Goal: Transaction & Acquisition: Purchase product/service

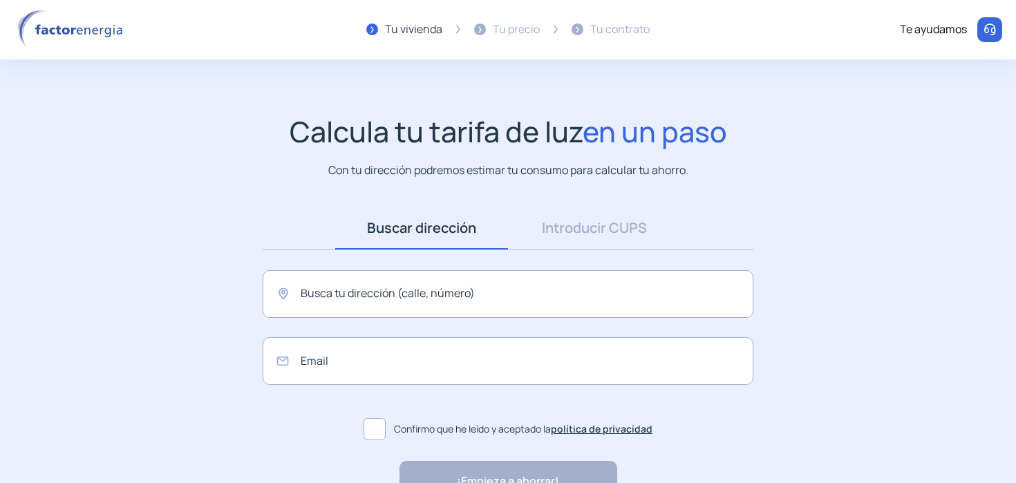
scroll to position [87, 0]
click at [551, 233] on link "Introducir CUPS" at bounding box center [594, 228] width 173 height 43
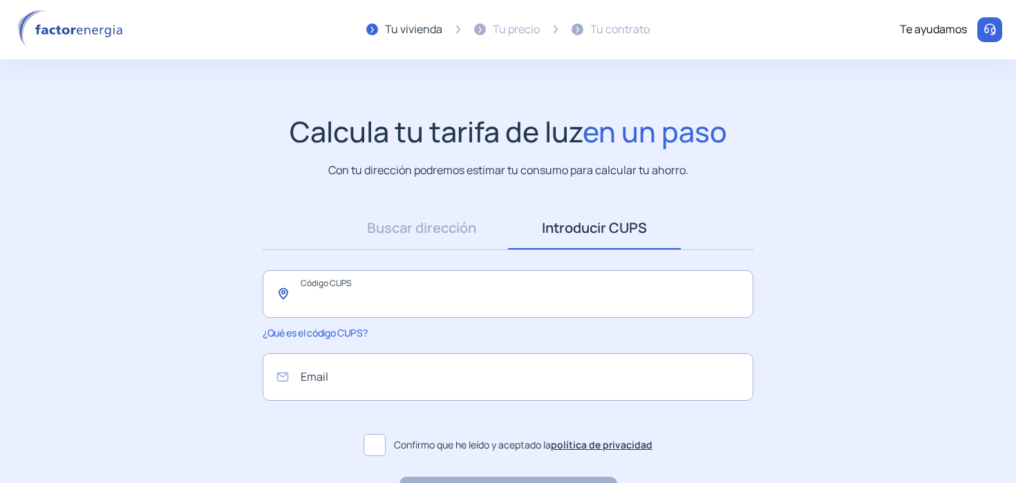
click at [467, 279] on input "text" at bounding box center [508, 294] width 491 height 48
type input "**********"
click at [363, 388] on input "email" at bounding box center [508, 377] width 491 height 48
type input "**********"
click at [379, 452] on span at bounding box center [375, 445] width 22 height 22
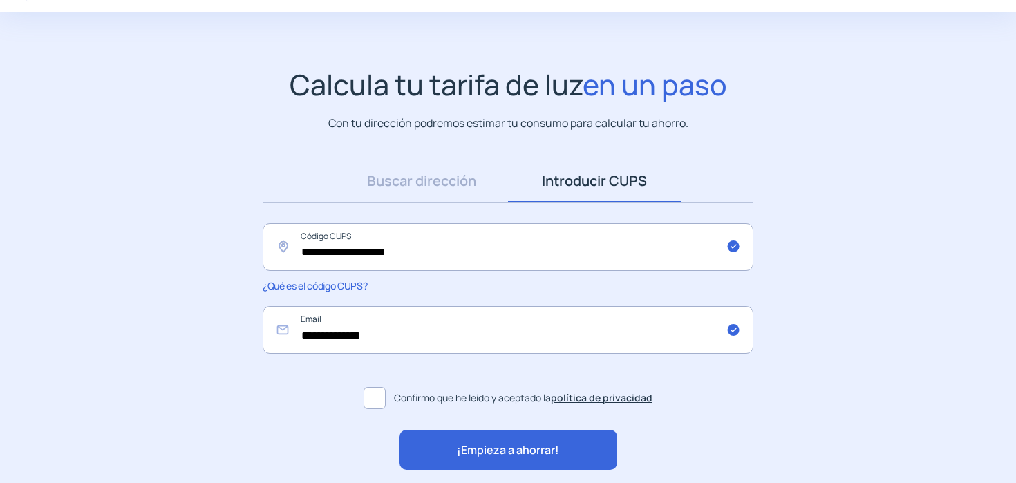
scroll to position [48, 0]
click at [427, 455] on div "¡Empieza a ahorrar!" at bounding box center [509, 449] width 218 height 40
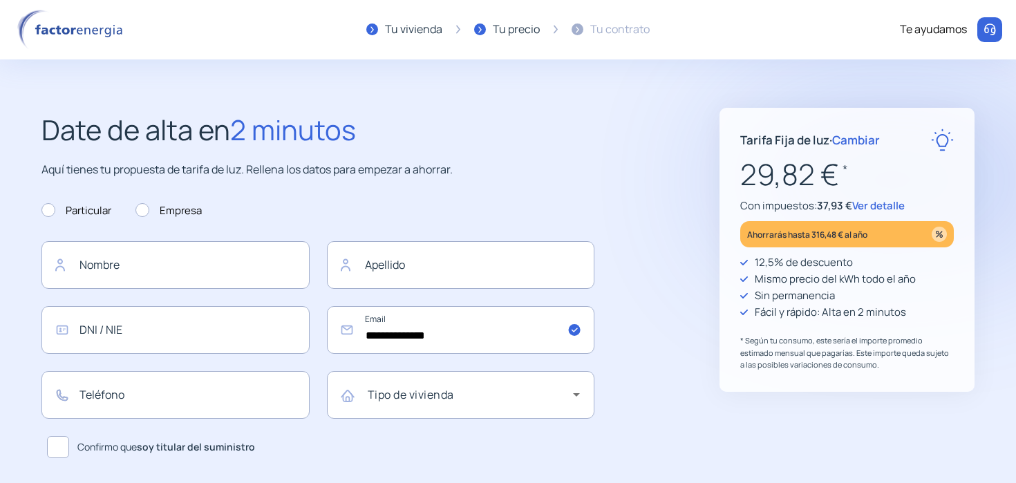
click at [865, 146] on span "Cambiar" at bounding box center [857, 140] width 48 height 16
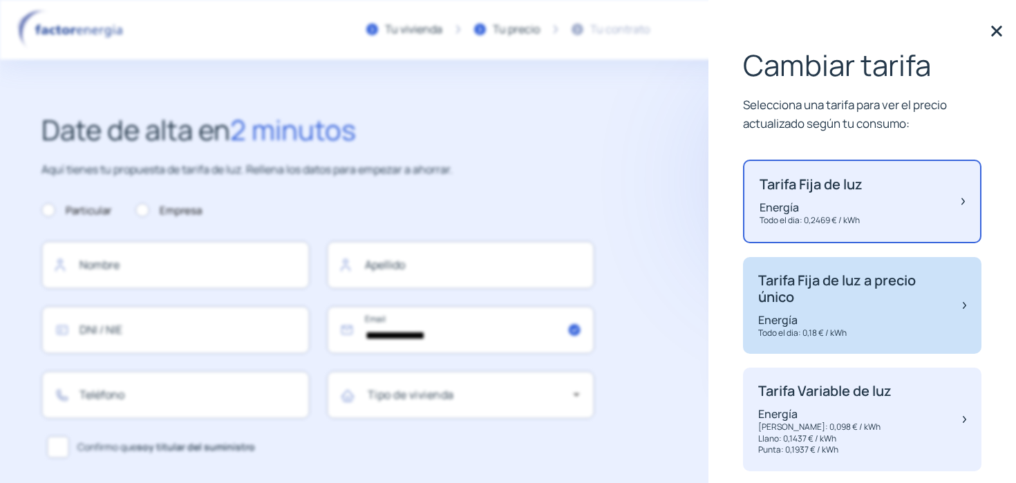
click at [828, 347] on div "Tarifa Fija de luz a precio único Energía Todo el dia: 0,18 € / kWh" at bounding box center [862, 305] width 239 height 97
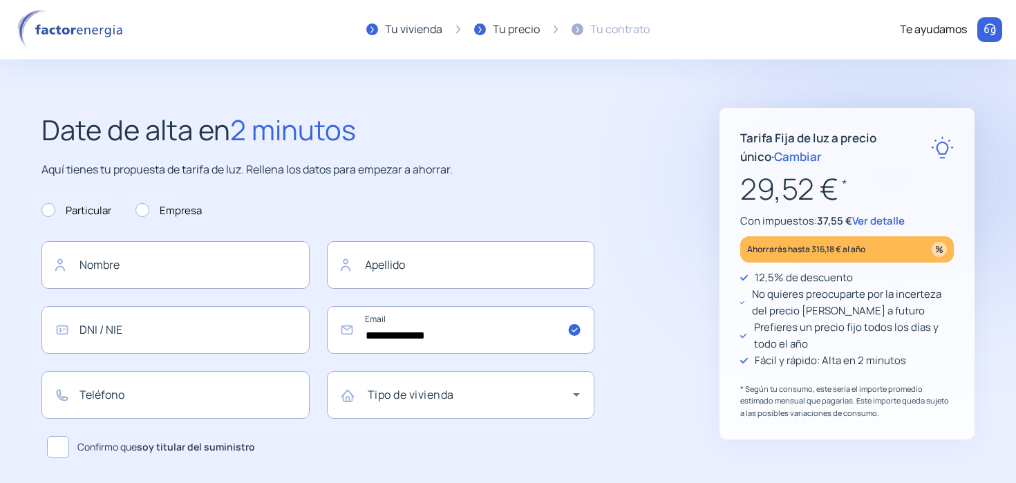
click at [775, 153] on span "Cambiar" at bounding box center [798, 157] width 48 height 16
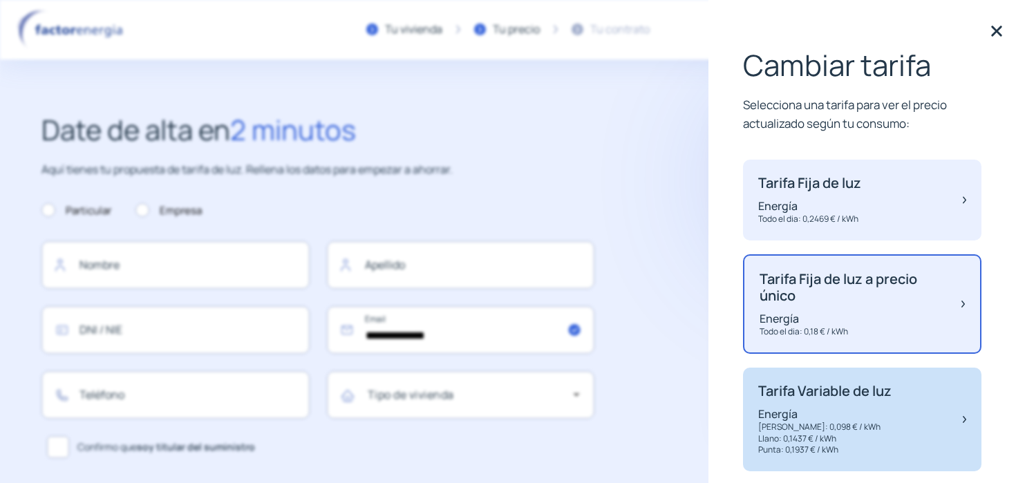
scroll to position [67, 0]
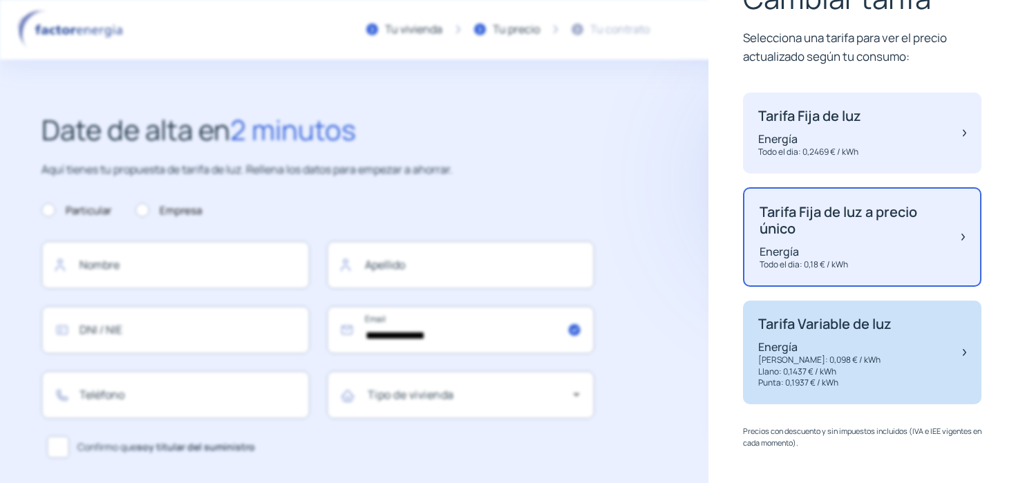
click at [829, 375] on p "Llano: 0,1437 € / kWh" at bounding box center [825, 372] width 133 height 12
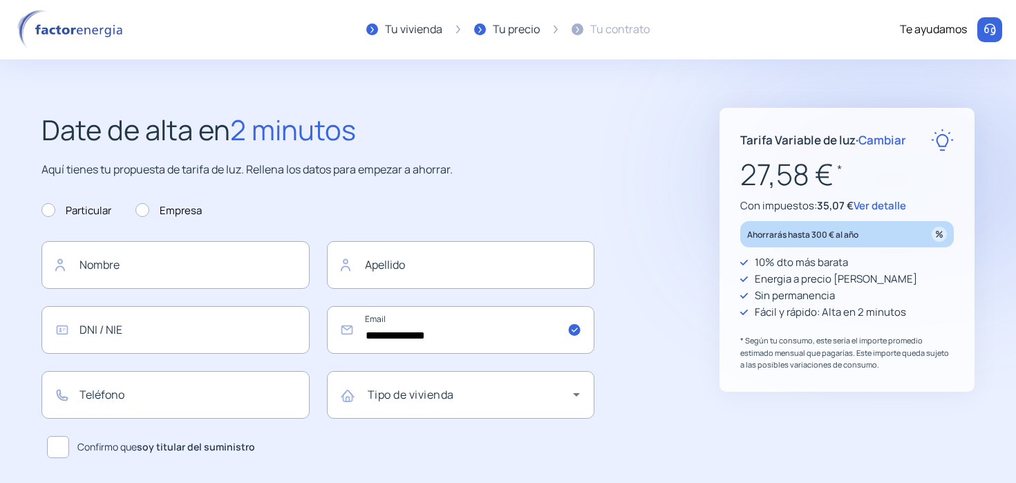
click at [885, 205] on span "Ver detalle" at bounding box center [880, 205] width 53 height 15
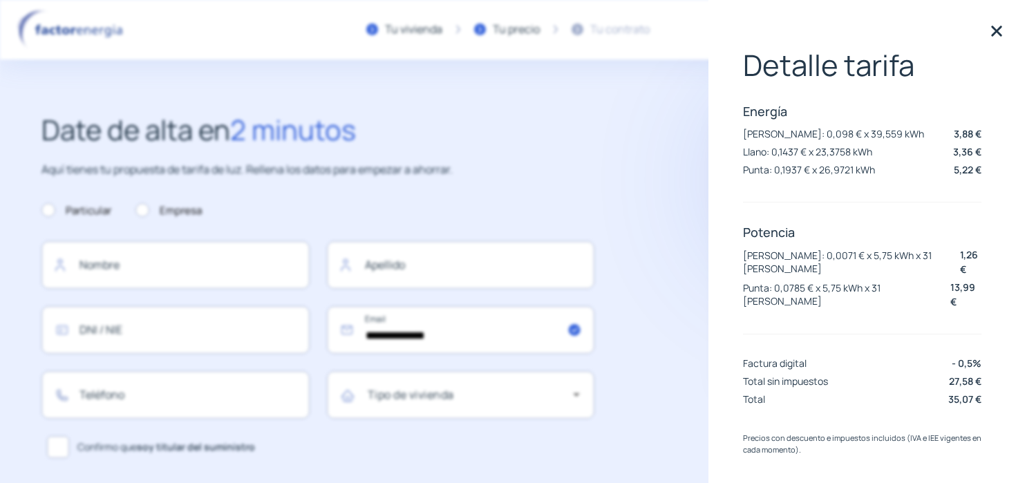
click at [995, 34] on img at bounding box center [997, 31] width 21 height 21
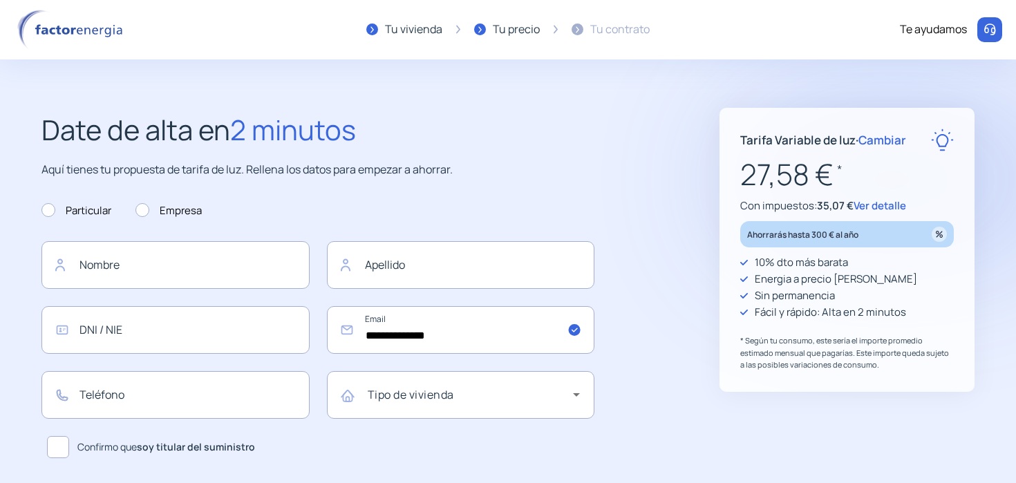
click at [897, 139] on span "Cambiar" at bounding box center [883, 140] width 48 height 16
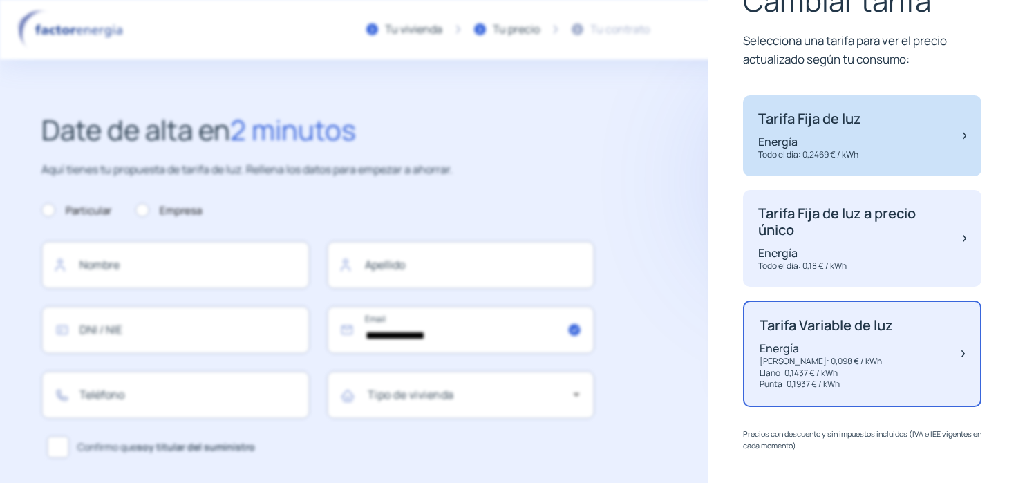
click at [869, 138] on div "Tarifa Fija de luz Energía Todo el dia: 0,2469 € / kWh" at bounding box center [862, 135] width 239 height 81
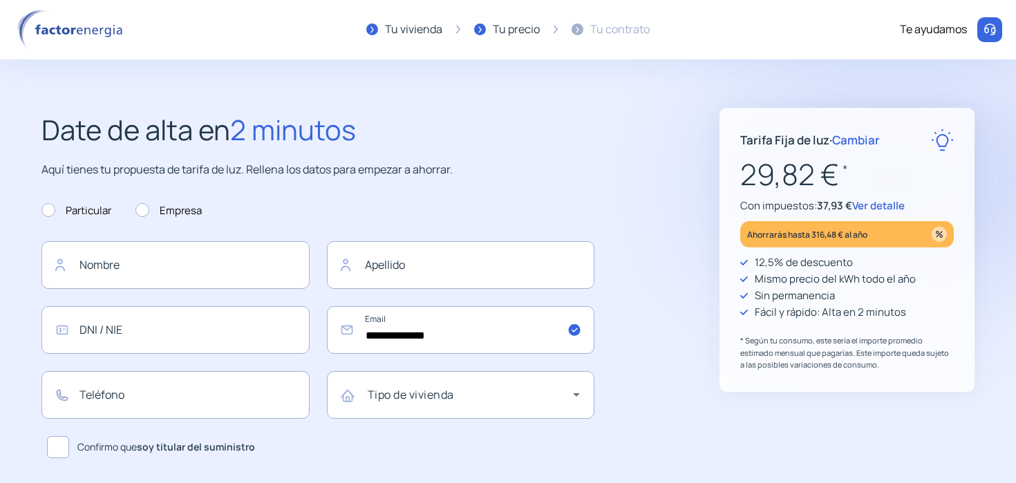
click at [879, 204] on span "Ver detalle" at bounding box center [879, 205] width 53 height 15
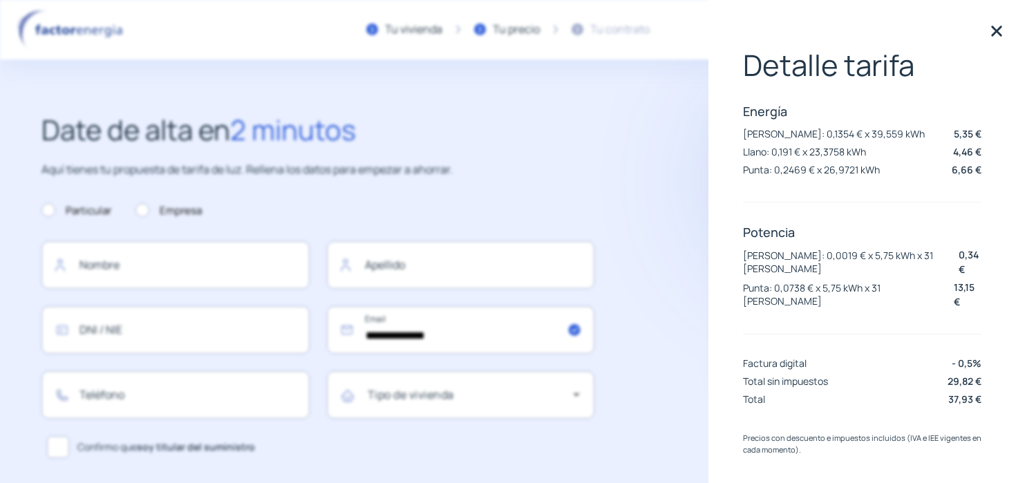
click at [994, 35] on img at bounding box center [997, 31] width 21 height 21
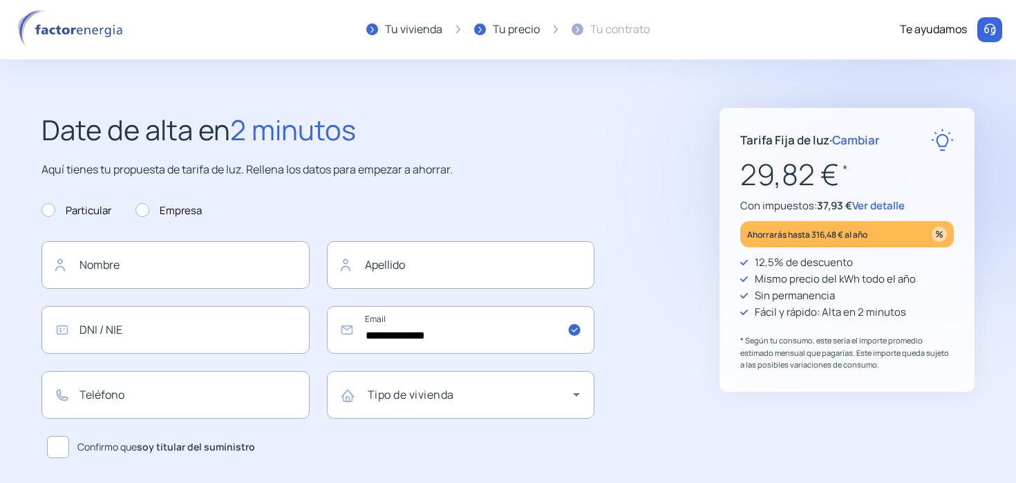
click at [870, 145] on span "Cambiar" at bounding box center [857, 140] width 48 height 16
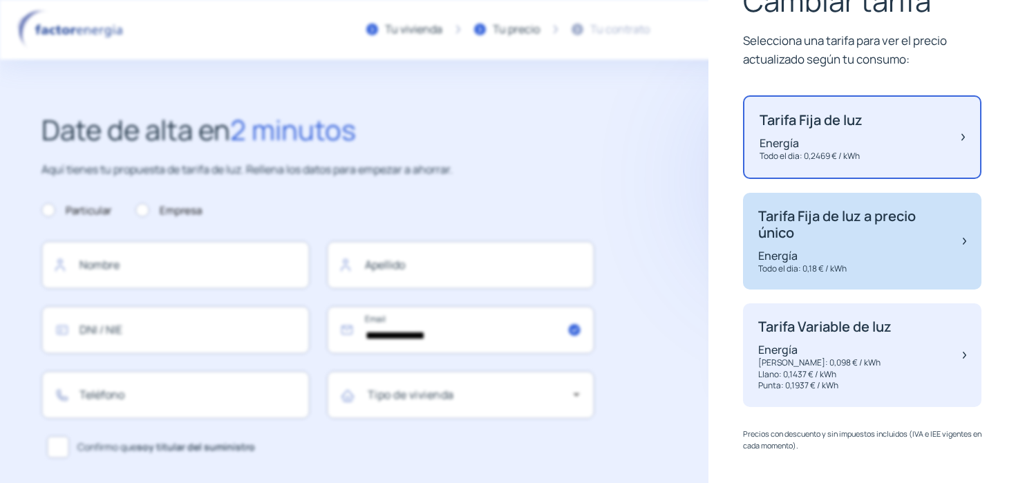
click at [866, 225] on p "Tarifa Fija de luz a precio único" at bounding box center [854, 224] width 191 height 33
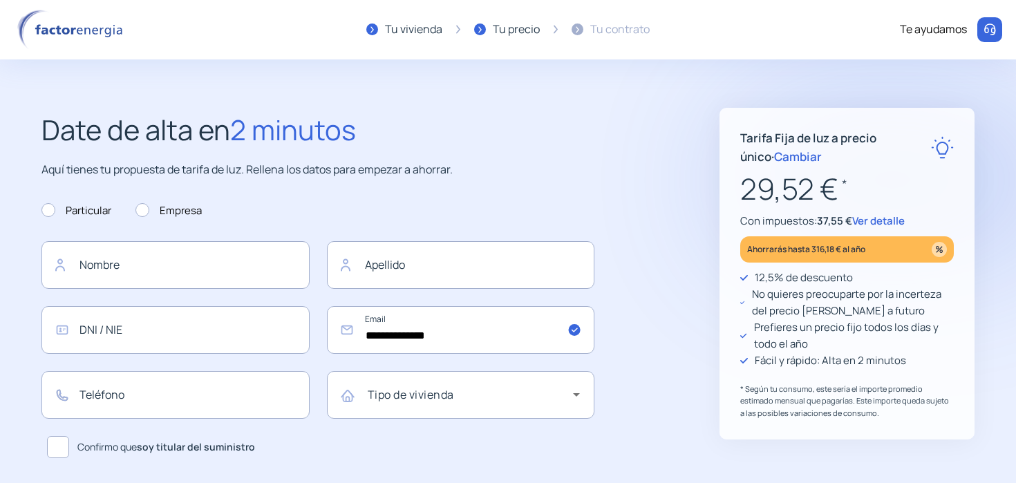
click at [898, 221] on span "Ver detalle" at bounding box center [879, 221] width 53 height 15
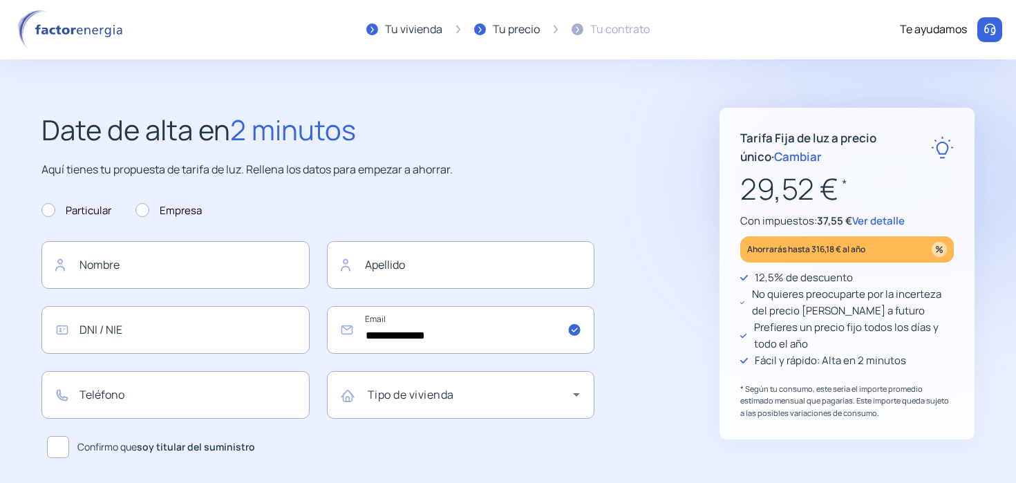
click at [781, 154] on span "Cambiar" at bounding box center [798, 157] width 48 height 16
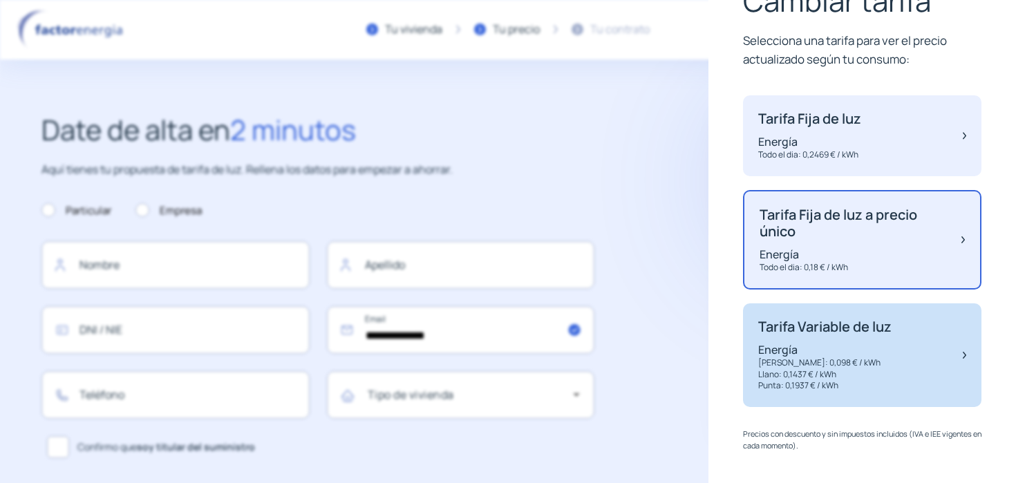
click at [814, 361] on p "[PERSON_NAME]: 0,098 € / kWh" at bounding box center [825, 363] width 133 height 12
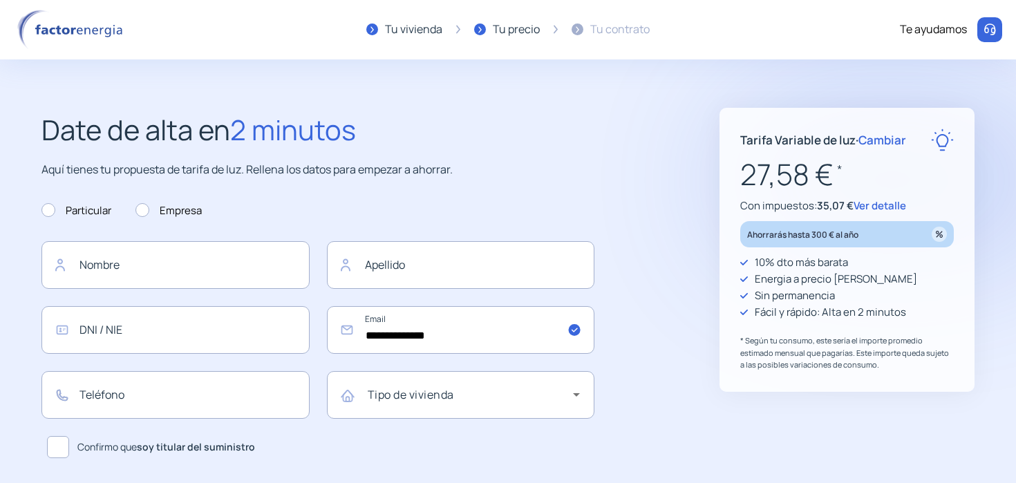
click at [881, 207] on span "Ver detalle" at bounding box center [880, 205] width 53 height 15
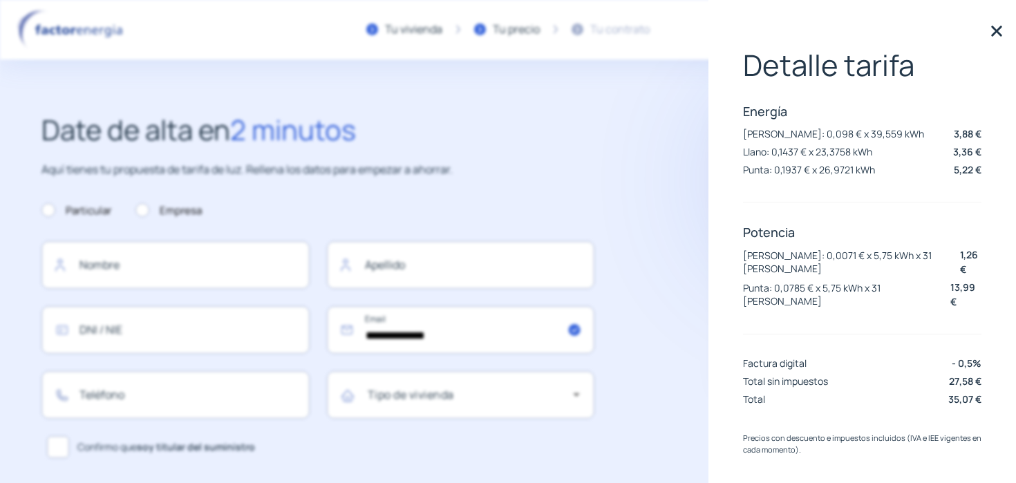
click at [923, 196] on div "Detalle tarifa Energía Valle: 0,098 € x 39,559 kWh 3,88 € Llano: 0,1437 € x 23,…" at bounding box center [862, 229] width 239 height 362
click at [992, 39] on img at bounding box center [997, 31] width 21 height 21
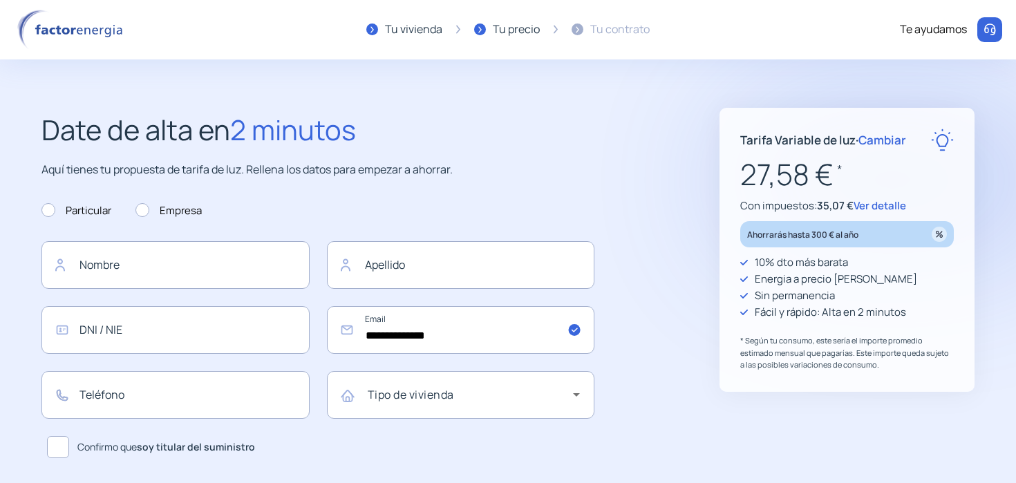
click at [892, 139] on span "Cambiar" at bounding box center [883, 140] width 48 height 16
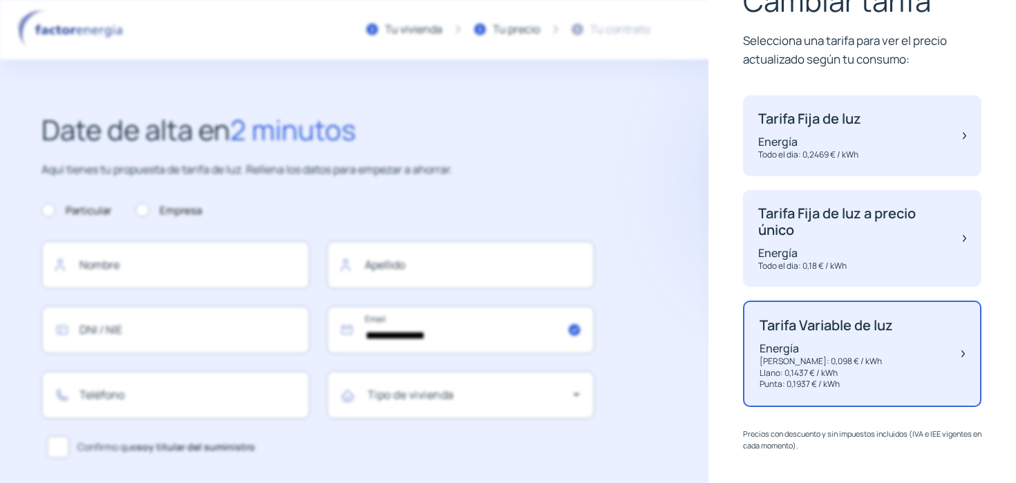
click at [892, 139] on div "Tarifa Fija de luz Energía Todo el dia: 0,2469 € / kWh" at bounding box center [862, 135] width 239 height 81
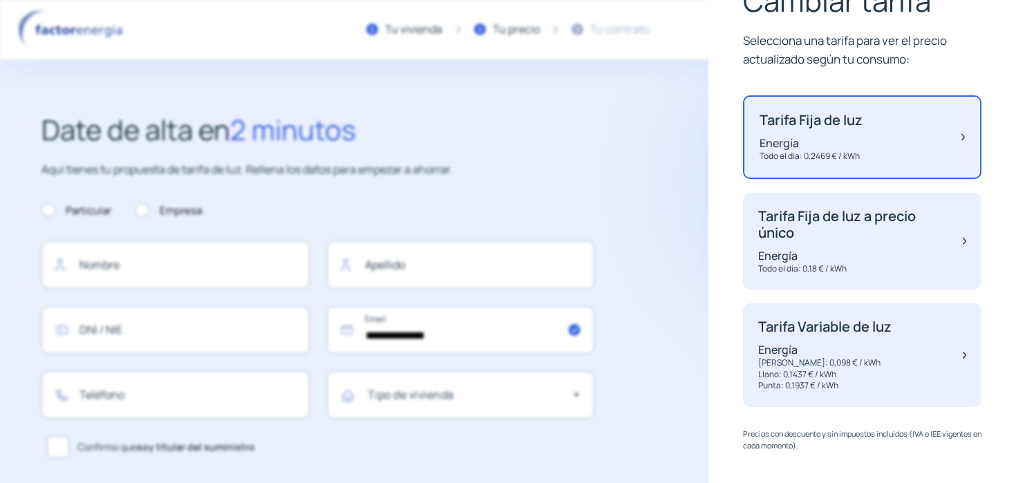
click at [963, 136] on img at bounding box center [963, 137] width 3 height 50
click at [893, 140] on div "Tarifa Fija de luz Energía Todo el dia: 0,2469 € / kWh" at bounding box center [862, 137] width 239 height 84
click at [877, 138] on div "Tarifa Fija de luz Energía Todo el dia: 0,2469 € / kWh" at bounding box center [862, 137] width 239 height 84
click at [966, 134] on div "Tarifa Fija de luz Energía Todo el dia: 0,2469 € / kWh" at bounding box center [862, 137] width 239 height 84
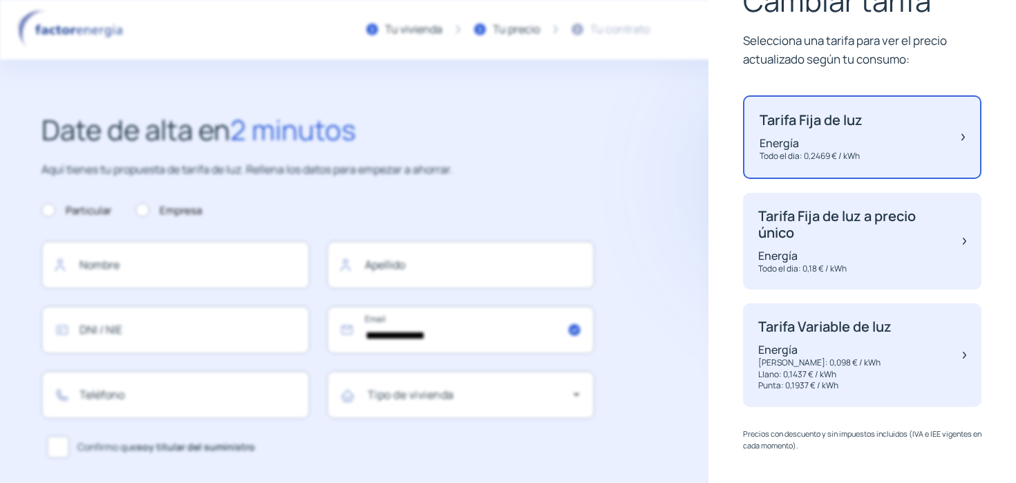
click at [966, 134] on div "Tarifa Fija de luz Energía Todo el dia: 0,2469 € / kWh" at bounding box center [862, 137] width 239 height 84
click at [964, 135] on img at bounding box center [963, 137] width 3 height 50
click at [960, 135] on div "Tarifa Fija de luz Energía Todo el dia: 0,2469 € / kWh" at bounding box center [862, 137] width 239 height 84
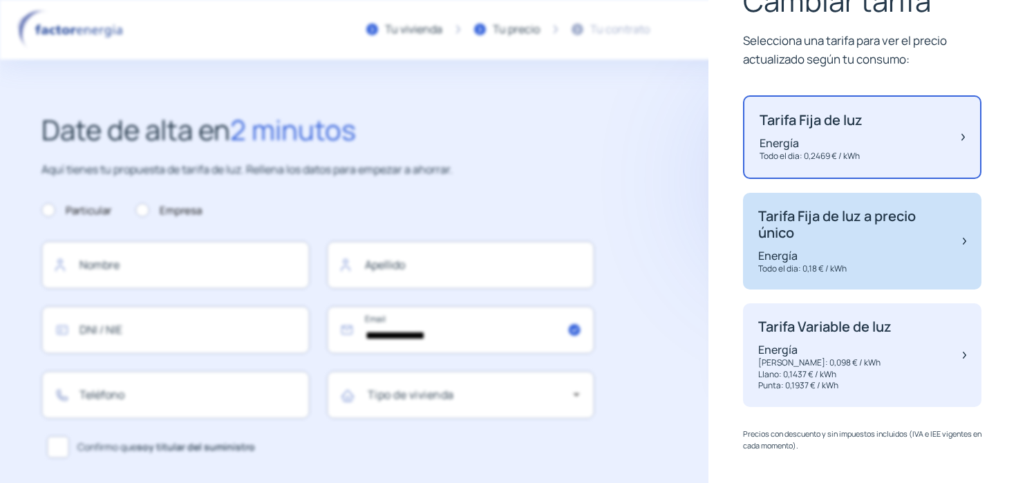
click at [927, 205] on div "Tarifa Fija de luz a precio único Energía Todo el dia: 0,18 € / kWh" at bounding box center [862, 241] width 239 height 97
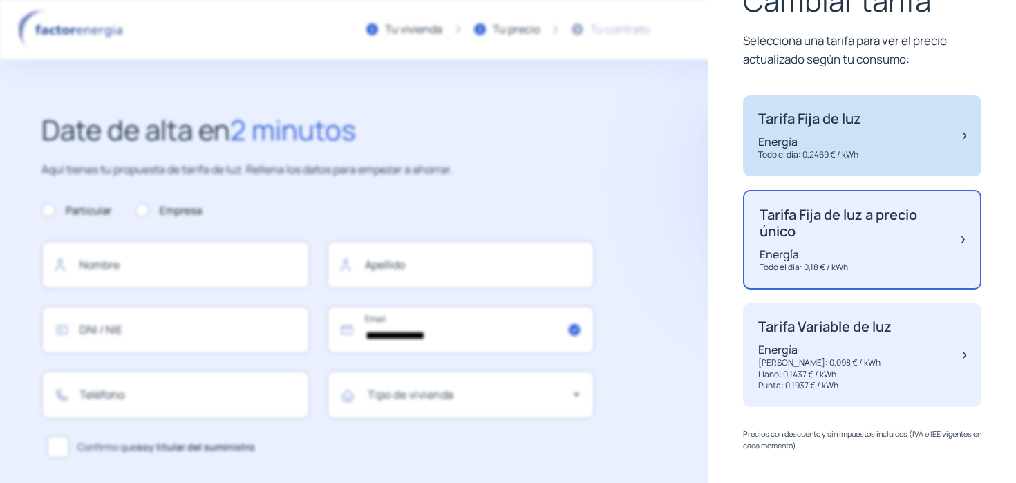
click at [967, 129] on div "Tarifa Fija de luz Energía Todo el dia: 0,2469 € / kWh" at bounding box center [862, 135] width 239 height 81
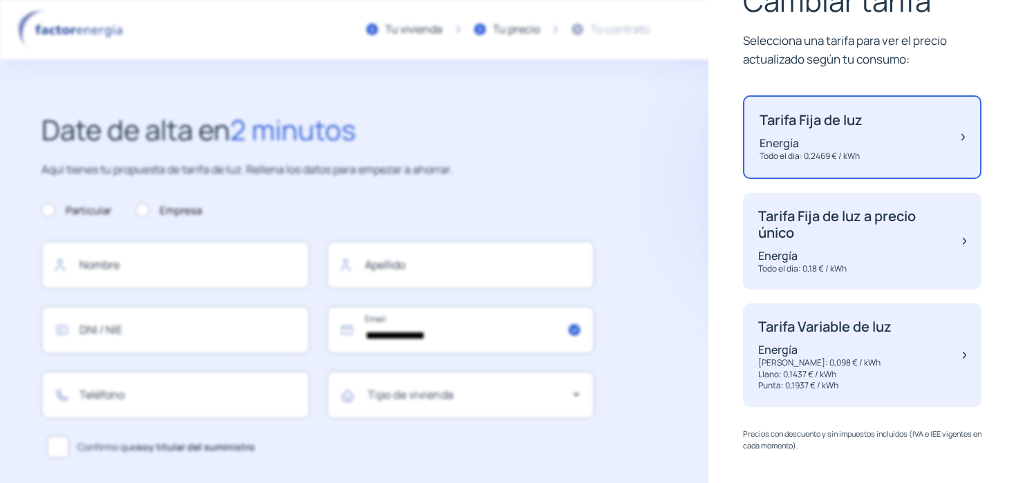
click at [967, 130] on div "Tarifa Fija de luz Energía Todo el dia: 0,2469 € / kWh" at bounding box center [862, 137] width 239 height 84
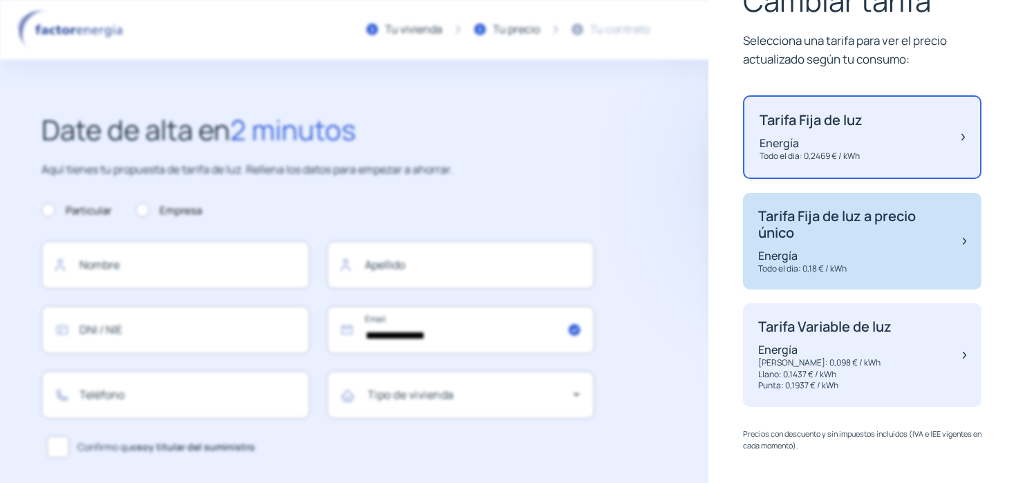
scroll to position [67, 0]
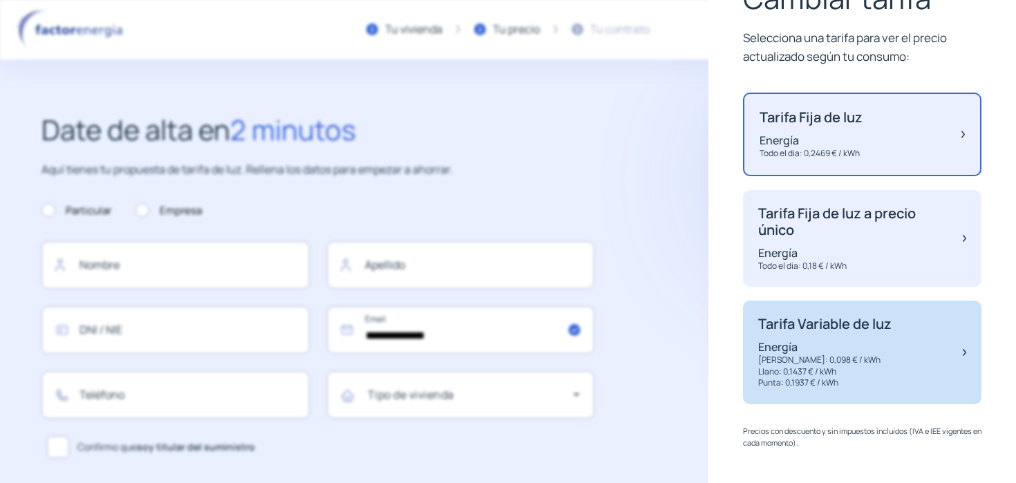
click at [962, 354] on div "Tarifa Variable de luz Energía Valle: 0,098 € / kWh Llano: 0,1437 € / kWh Punta…" at bounding box center [862, 353] width 239 height 104
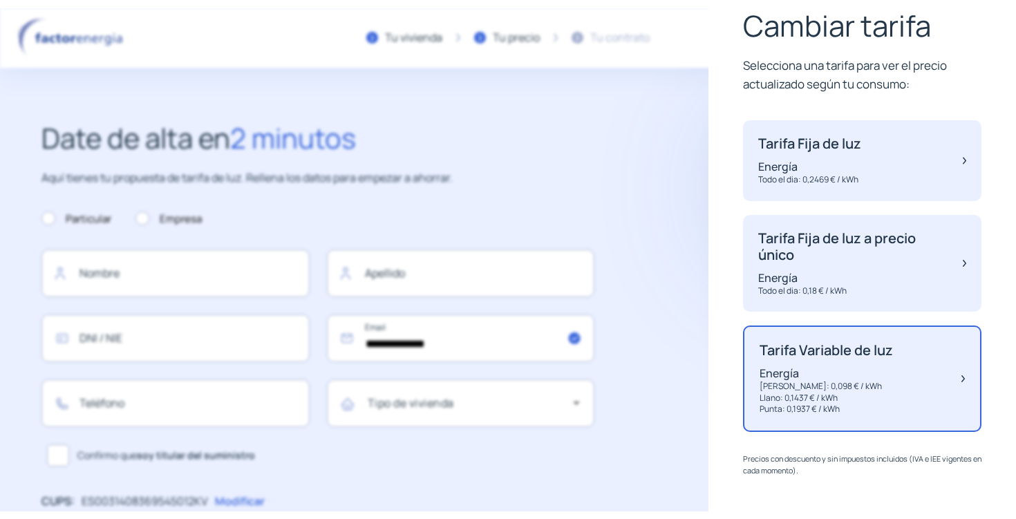
scroll to position [31, 0]
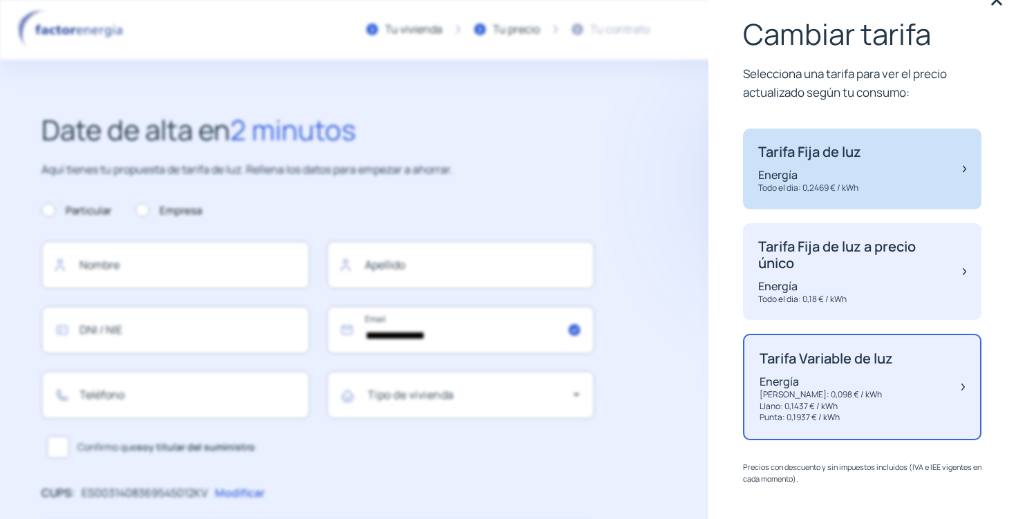
click at [779, 181] on p "Energía" at bounding box center [810, 174] width 103 height 15
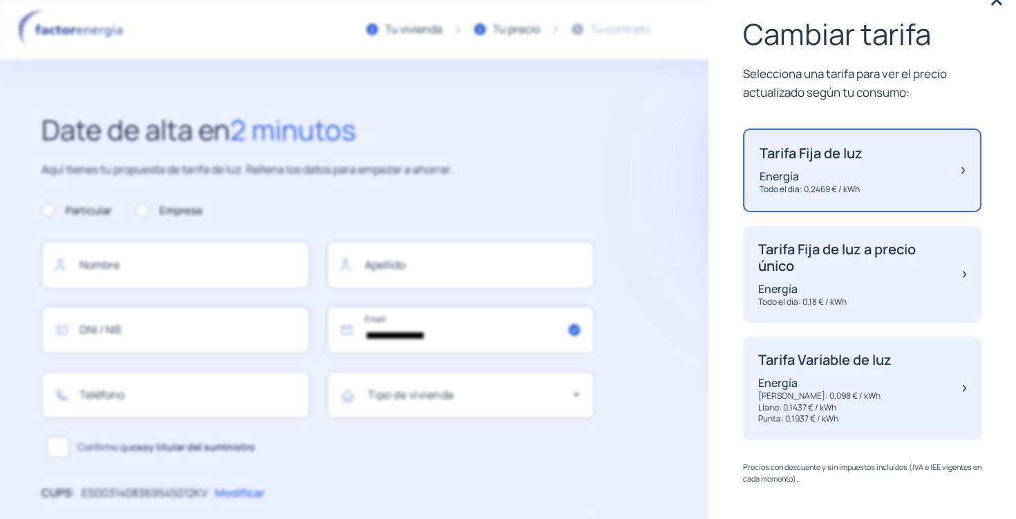
click at [966, 167] on div "Tarifa Fija de luz Energía Todo el dia: 0,2469 € / kWh" at bounding box center [862, 171] width 239 height 84
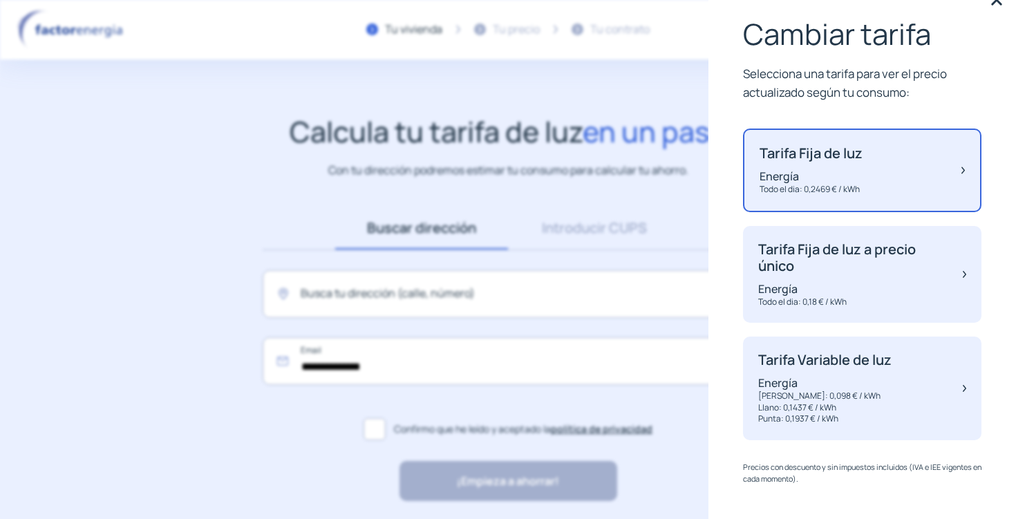
click at [824, 193] on p "Todo el dia: 0,2469 € / kWh" at bounding box center [811, 190] width 103 height 12
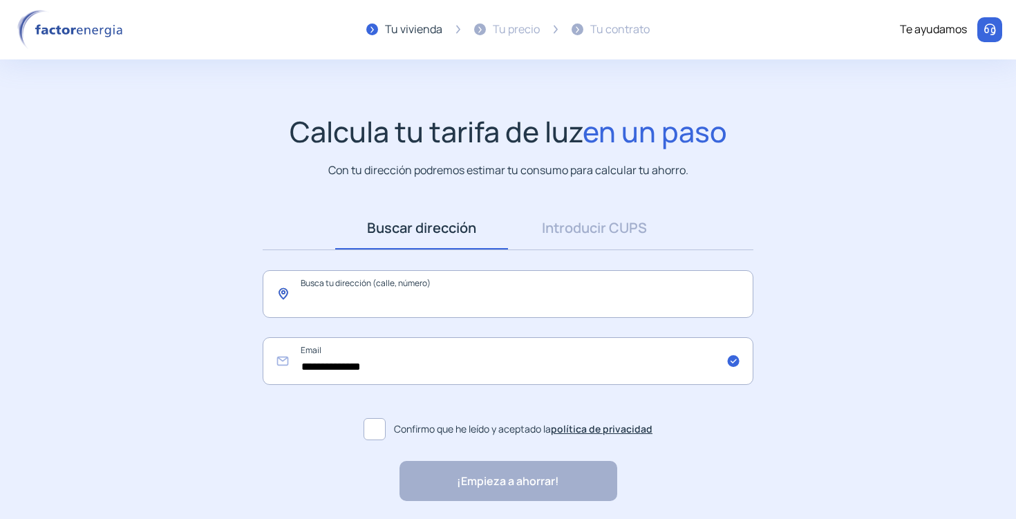
click at [482, 290] on input "text" at bounding box center [508, 294] width 491 height 48
click at [564, 233] on link "Introducir CUPS" at bounding box center [594, 228] width 173 height 43
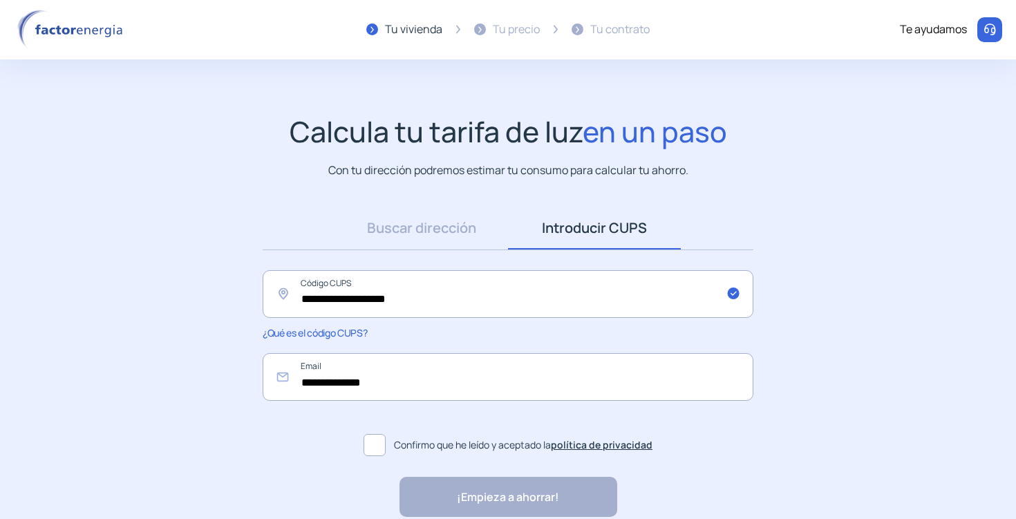
click at [378, 443] on span at bounding box center [375, 445] width 22 height 22
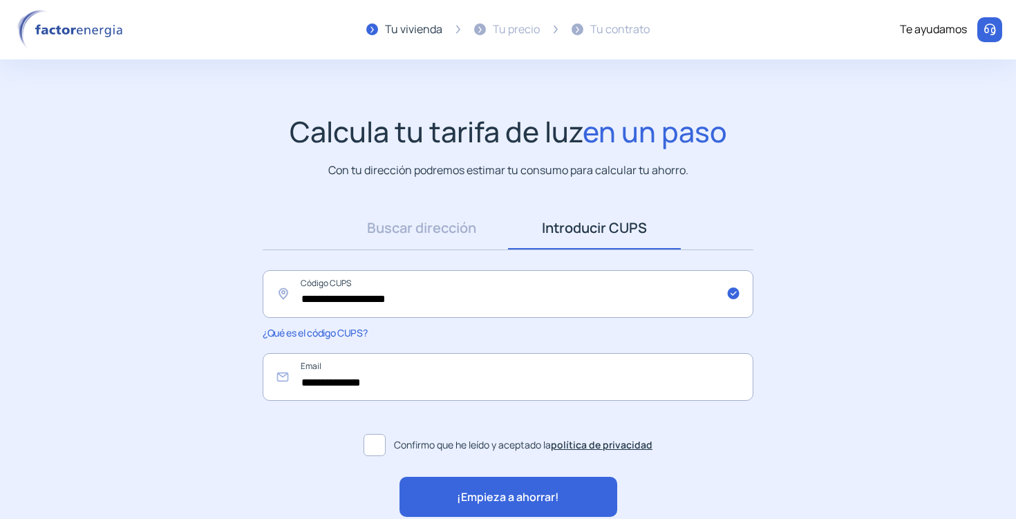
click at [478, 496] on span "¡Empieza a ahorrar!" at bounding box center [508, 498] width 102 height 18
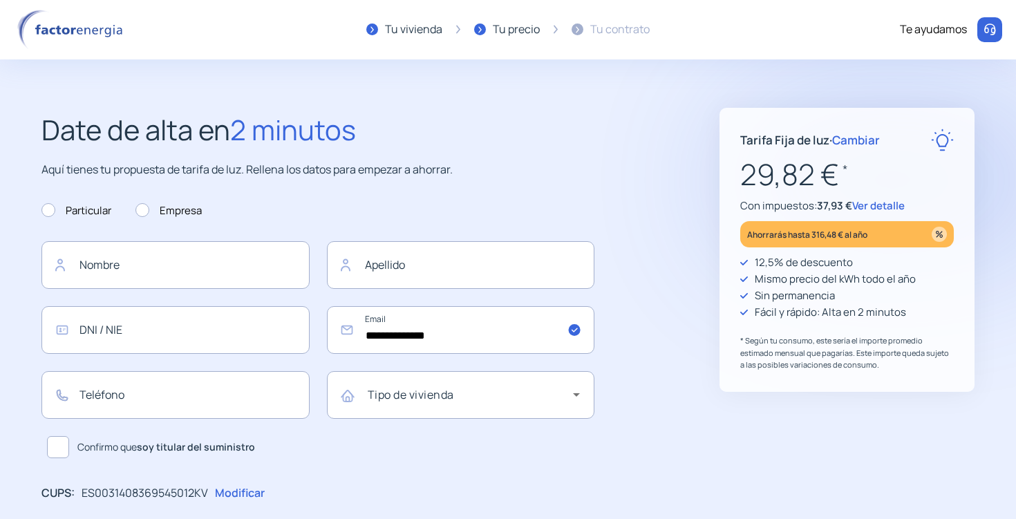
click at [866, 142] on span "Cambiar" at bounding box center [857, 140] width 48 height 16
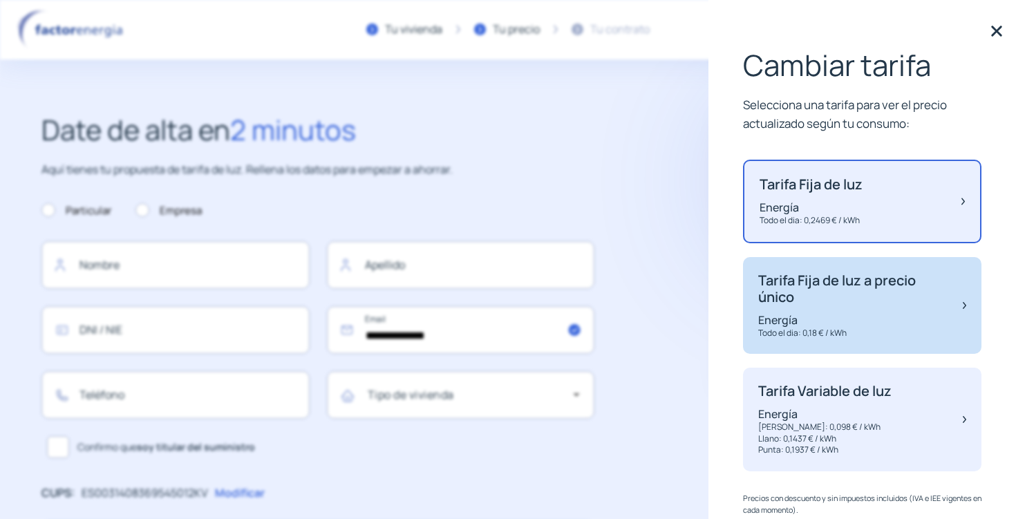
click at [860, 283] on p "Tarifa Fija de luz a precio único" at bounding box center [854, 288] width 191 height 33
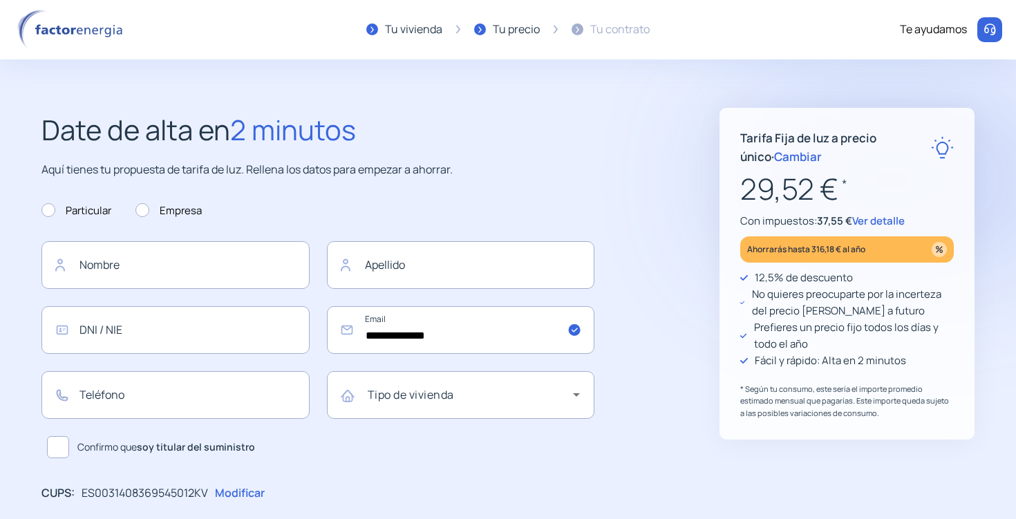
click at [884, 216] on span "Ver detalle" at bounding box center [879, 221] width 53 height 15
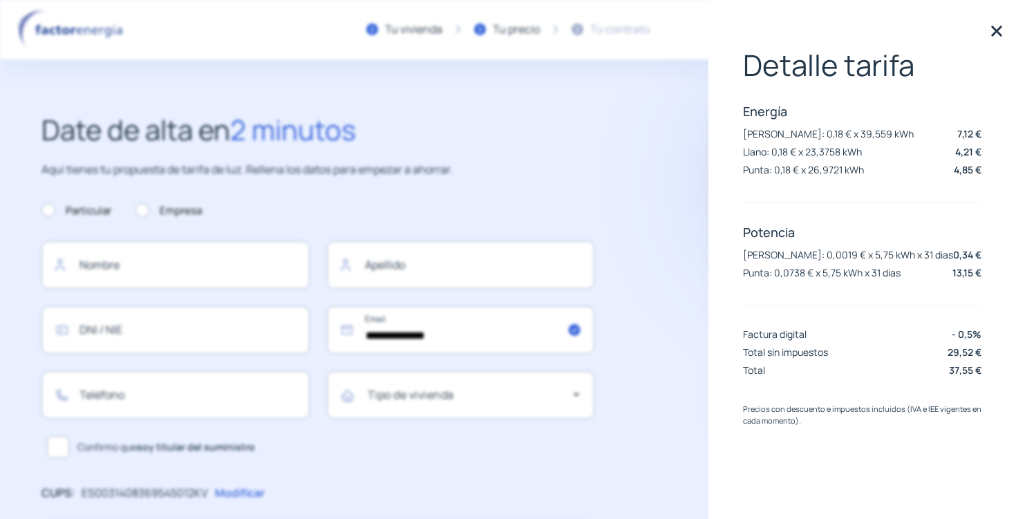
click at [1003, 30] on img at bounding box center [997, 31] width 21 height 21
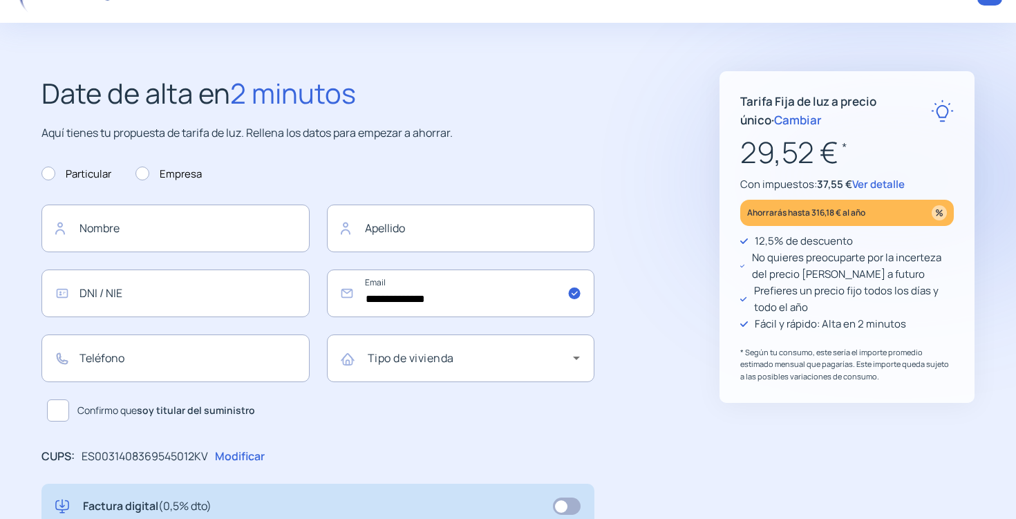
scroll to position [35, 0]
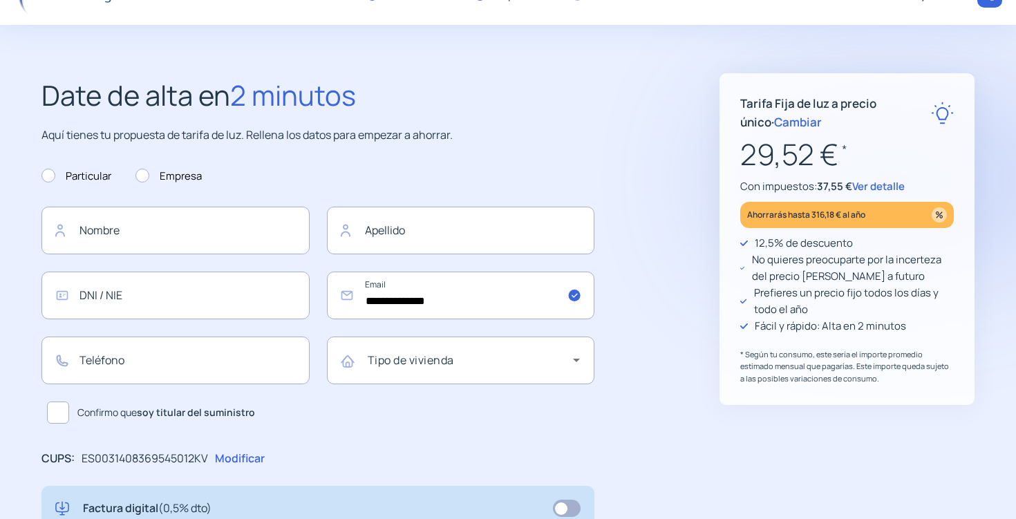
click at [889, 183] on span "Ver detalle" at bounding box center [879, 186] width 53 height 15
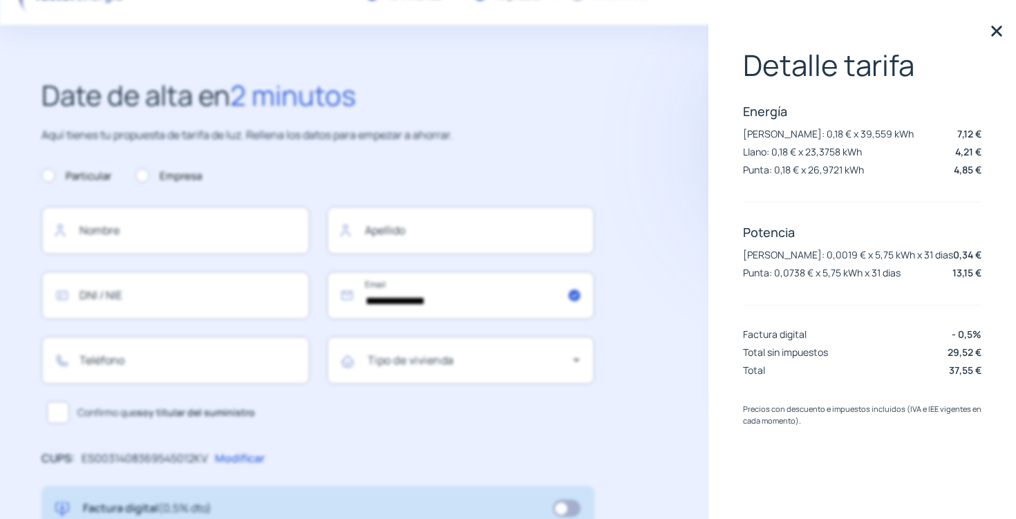
click at [994, 34] on img at bounding box center [997, 31] width 21 height 21
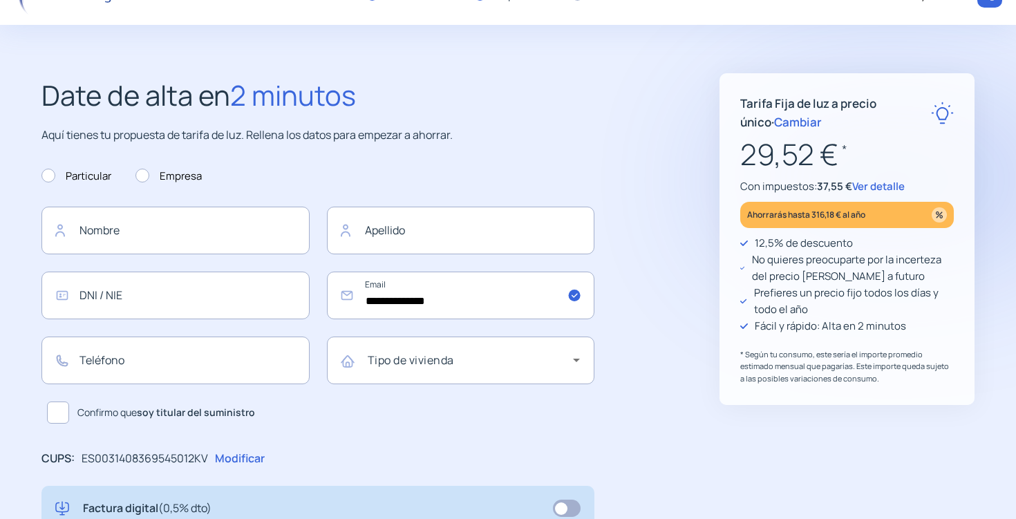
click at [781, 126] on span "Cambiar" at bounding box center [798, 122] width 48 height 16
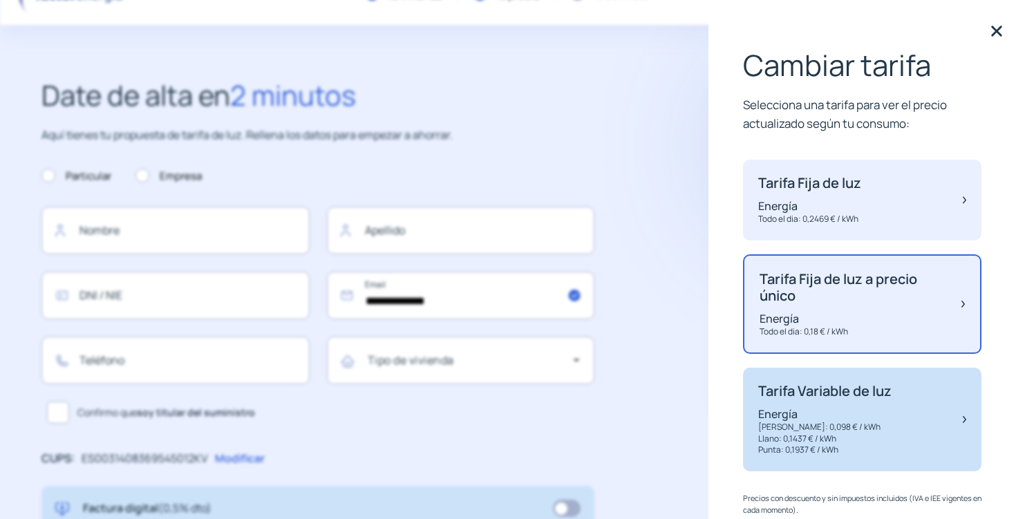
click at [834, 405] on div "Tarifa Variable de luz Energía Valle: 0,098 € / kWh Llano: 0,1437 € / kWh Punta…" at bounding box center [825, 419] width 133 height 73
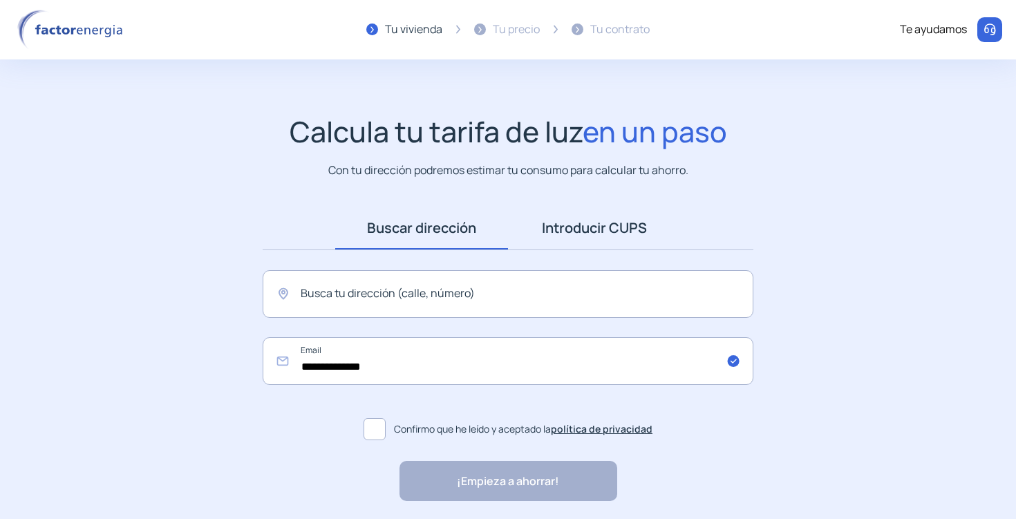
click at [573, 234] on link "Introducir CUPS" at bounding box center [594, 228] width 173 height 43
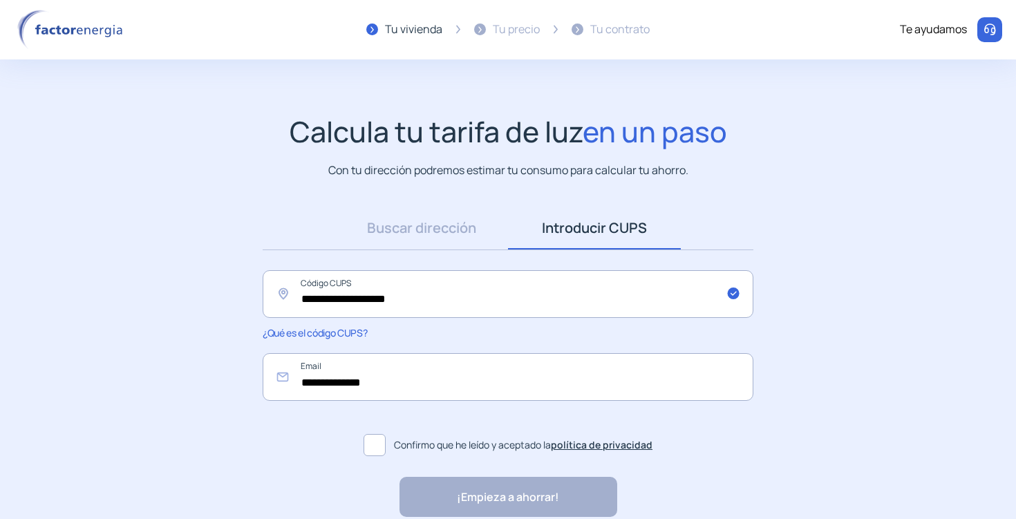
click at [379, 444] on span at bounding box center [375, 445] width 22 height 22
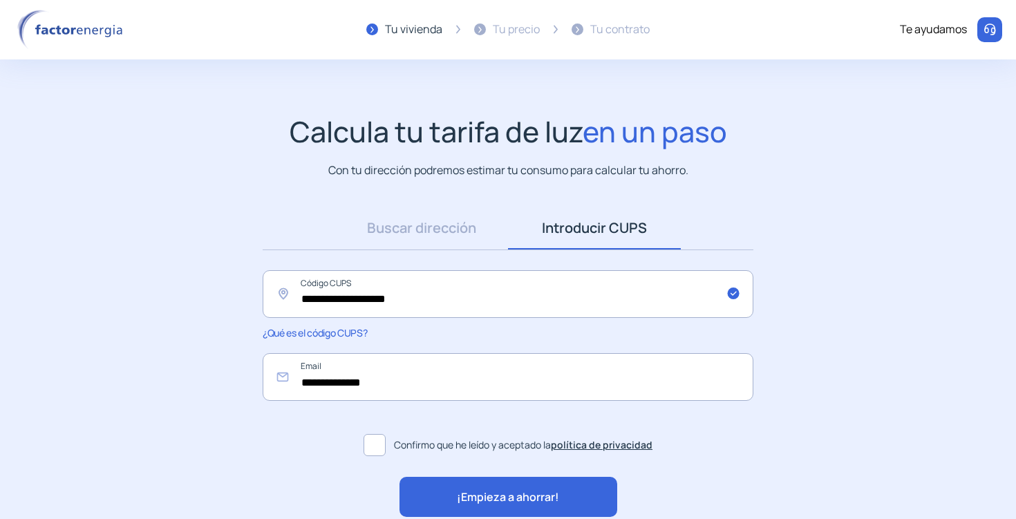
click at [474, 498] on span "¡Empieza a ahorrar!" at bounding box center [508, 498] width 102 height 18
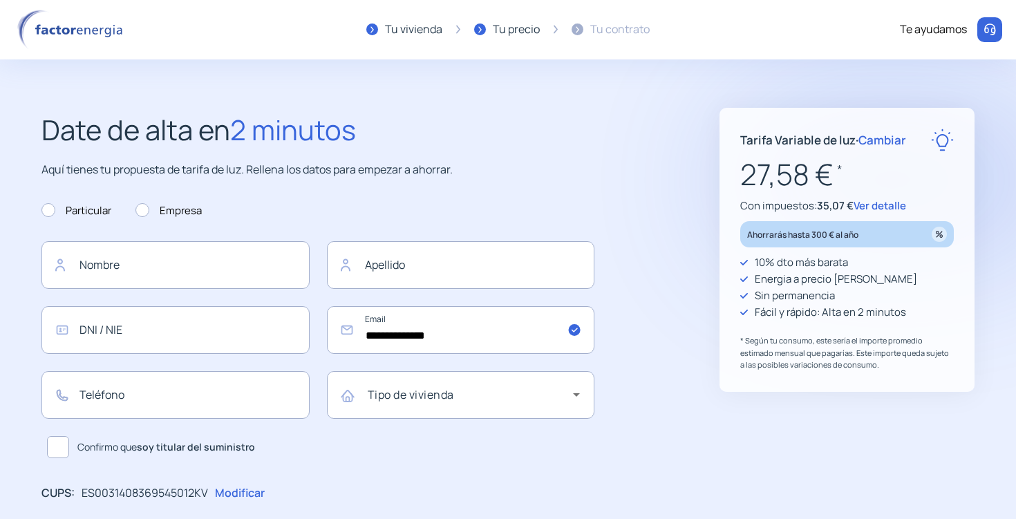
click at [893, 139] on span "Cambiar" at bounding box center [883, 140] width 48 height 16
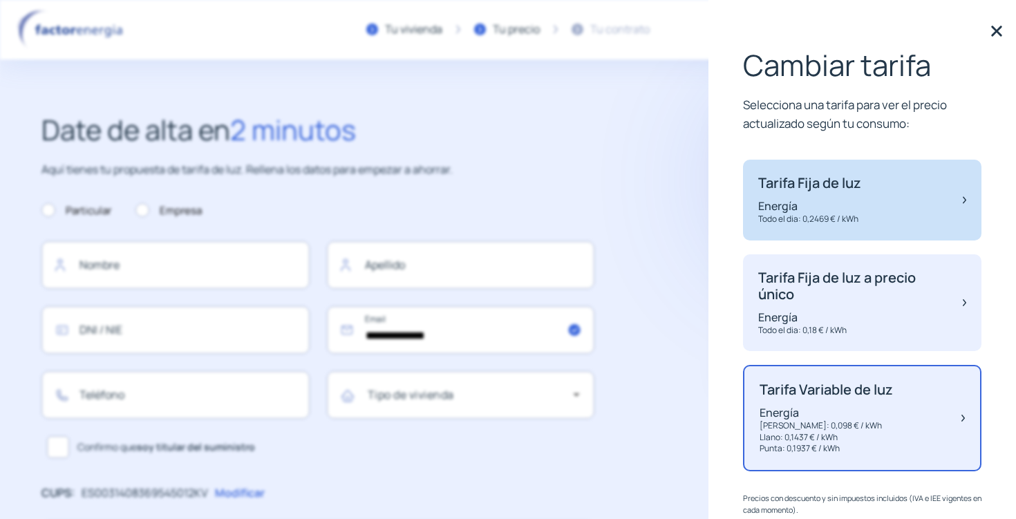
click at [864, 193] on div "Tarifa Fija de luz Energía Todo el dia: 0,2469 € / kWh" at bounding box center [862, 200] width 239 height 81
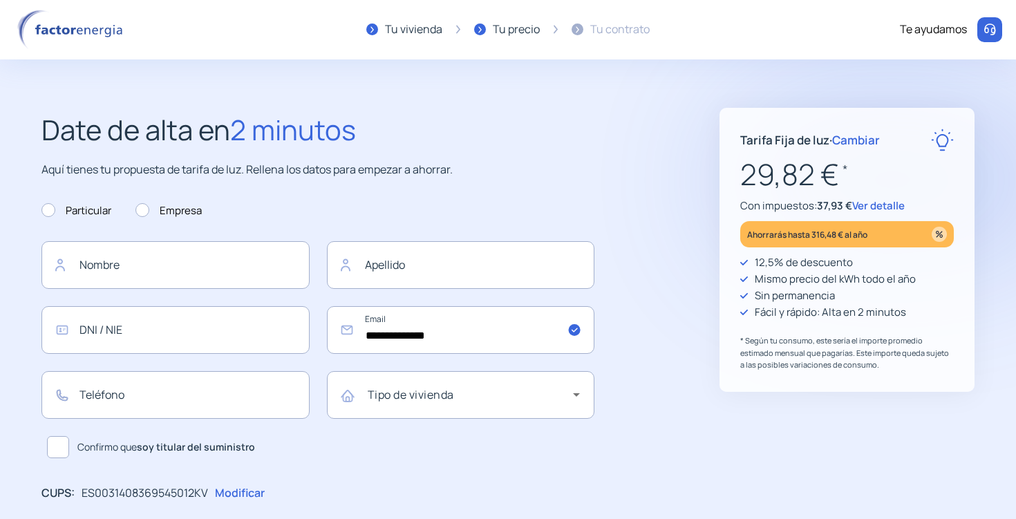
click at [882, 205] on span "Ver detalle" at bounding box center [879, 205] width 53 height 15
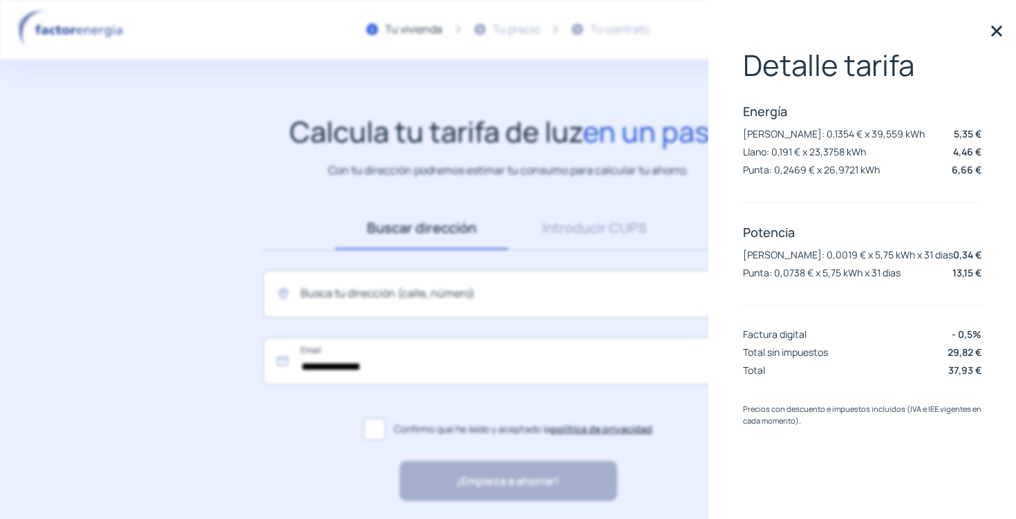
click at [1000, 35] on img at bounding box center [997, 31] width 21 height 21
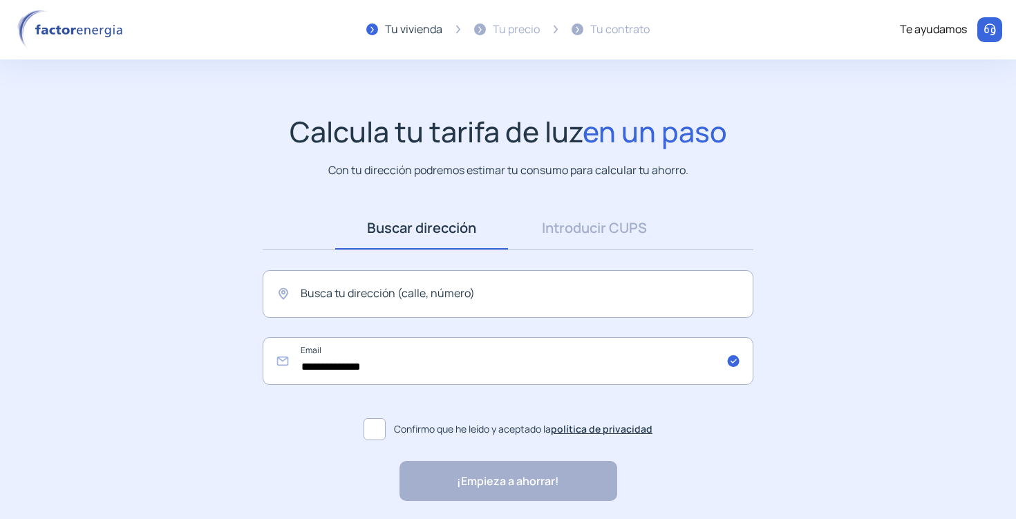
click at [95, 28] on img at bounding box center [73, 30] width 118 height 40
click at [96, 32] on img at bounding box center [73, 30] width 118 height 40
click at [399, 26] on div "Tu vivienda" at bounding box center [413, 30] width 57 height 18
click at [621, 225] on link "Introducir CUPS" at bounding box center [594, 228] width 173 height 43
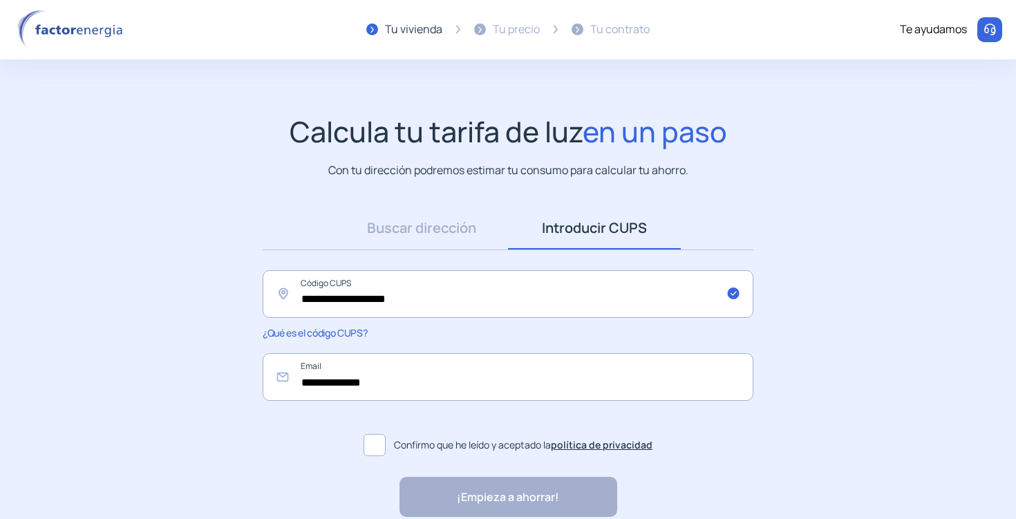
click at [553, 484] on div "¡Empieza a ahorrar! "Excelente servicio y atención al cliente" "Respeto por el …" at bounding box center [509, 497] width 218 height 40
click at [382, 445] on span at bounding box center [375, 445] width 22 height 22
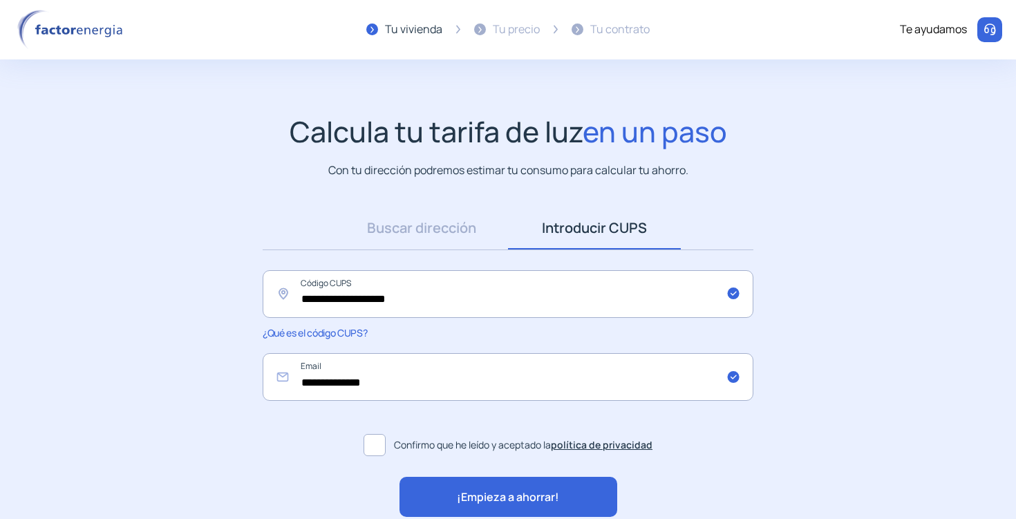
click at [452, 494] on div "¡Empieza a ahorrar!" at bounding box center [509, 497] width 218 height 40
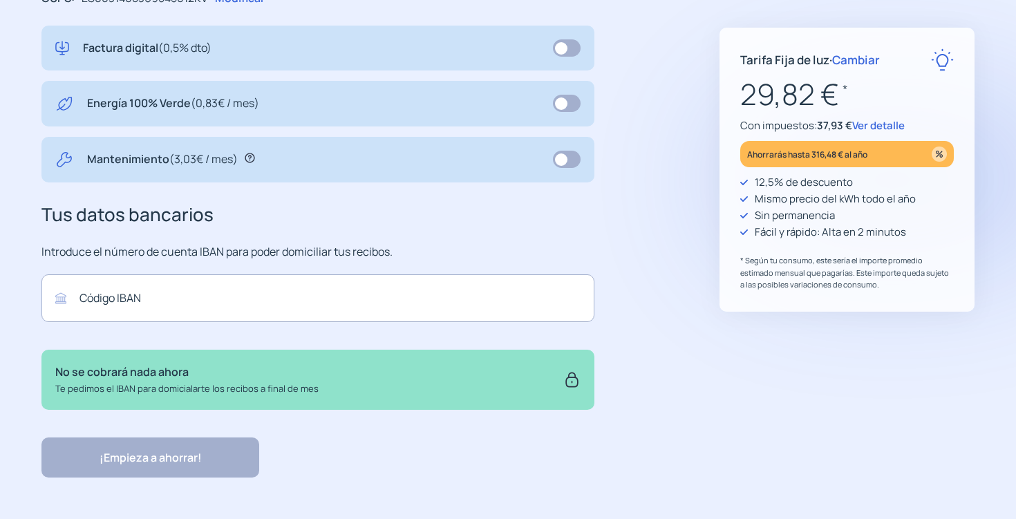
scroll to position [501, 0]
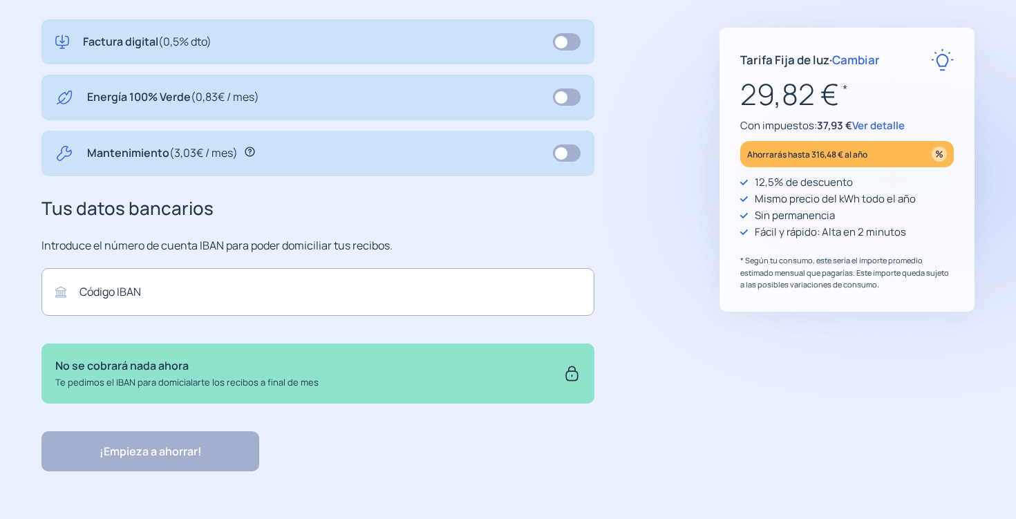
click at [873, 57] on span "Cambiar" at bounding box center [857, 60] width 48 height 16
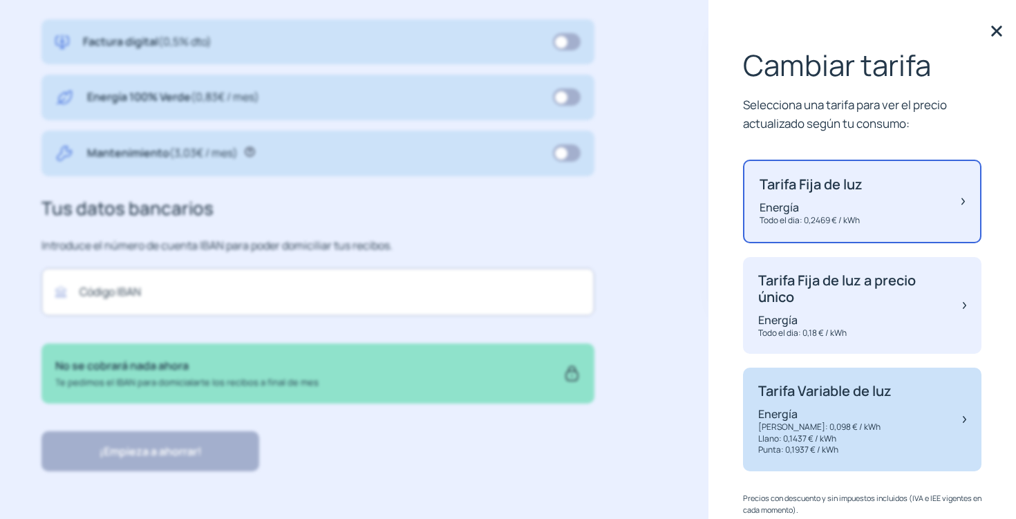
click at [876, 401] on div "Tarifa Variable de luz Energía Valle: 0,098 € / kWh Llano: 0,1437 € / kWh Punta…" at bounding box center [825, 419] width 133 height 73
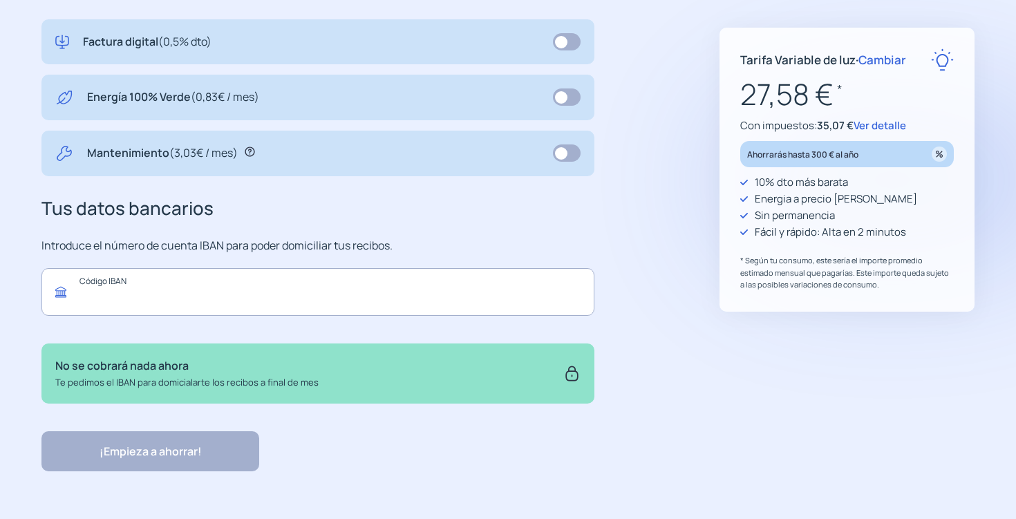
click at [328, 291] on input "text" at bounding box center [317, 292] width 553 height 48
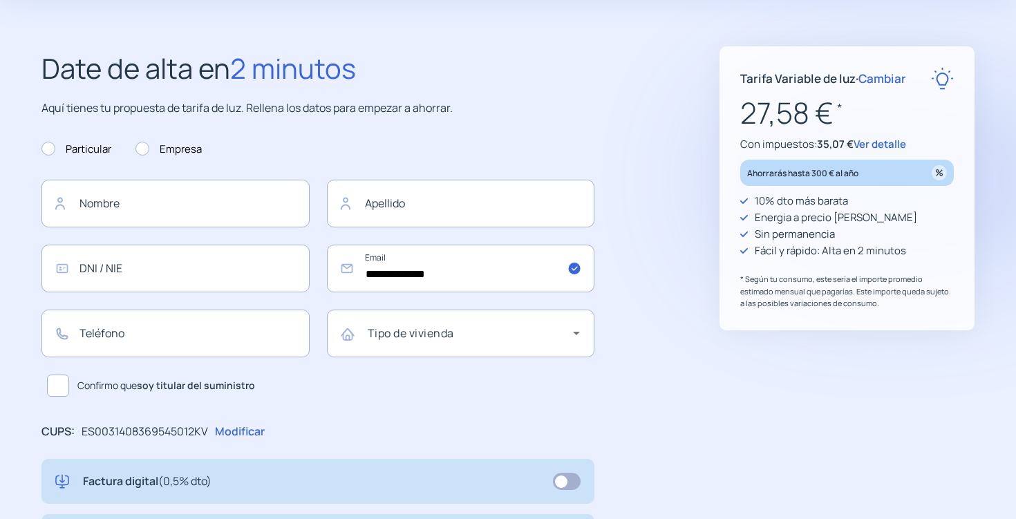
scroll to position [56, 0]
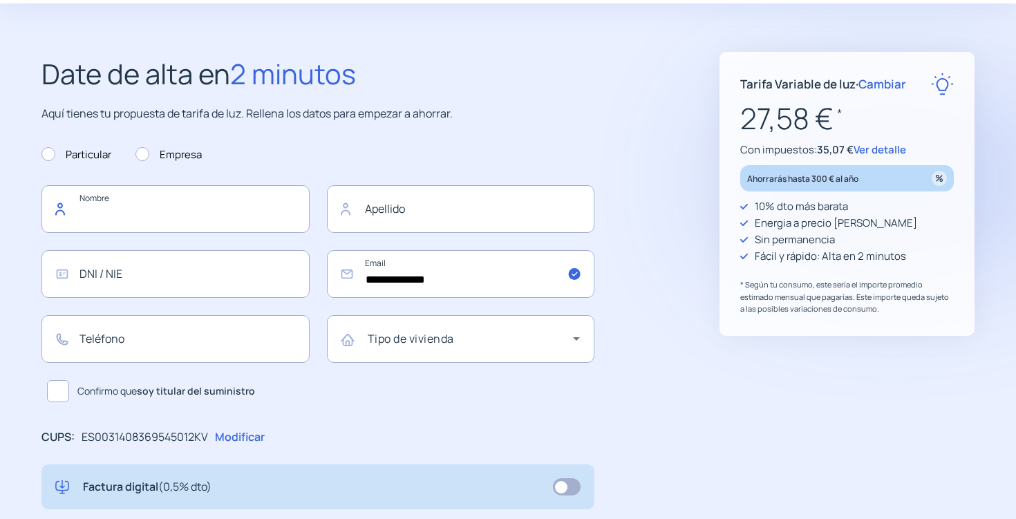
click at [142, 214] on input "text" at bounding box center [175, 209] width 268 height 48
type input "*****"
type input "****"
type input "*********"
click at [106, 340] on input "text" at bounding box center [175, 339] width 268 height 48
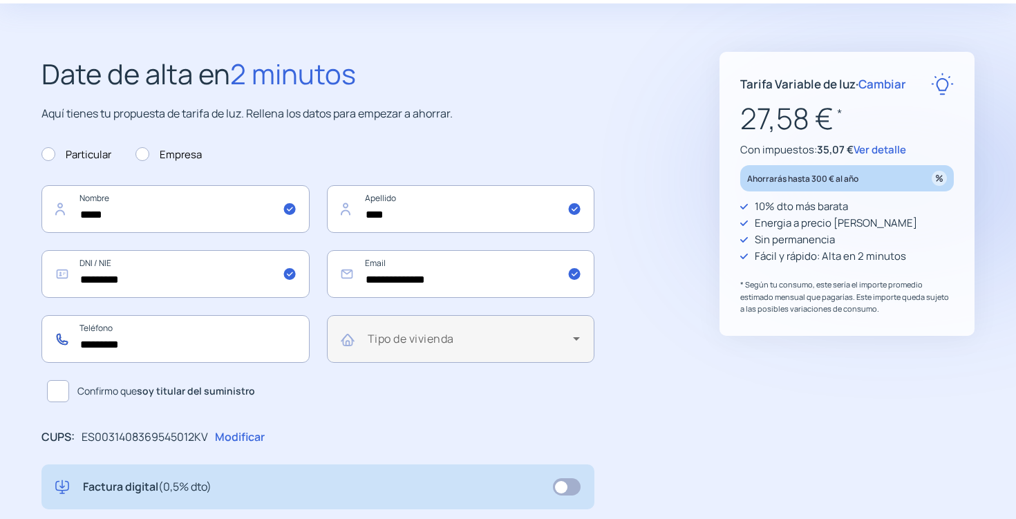
type input "*********"
click at [380, 334] on mat-label "Tipo de vivienda" at bounding box center [411, 338] width 86 height 15
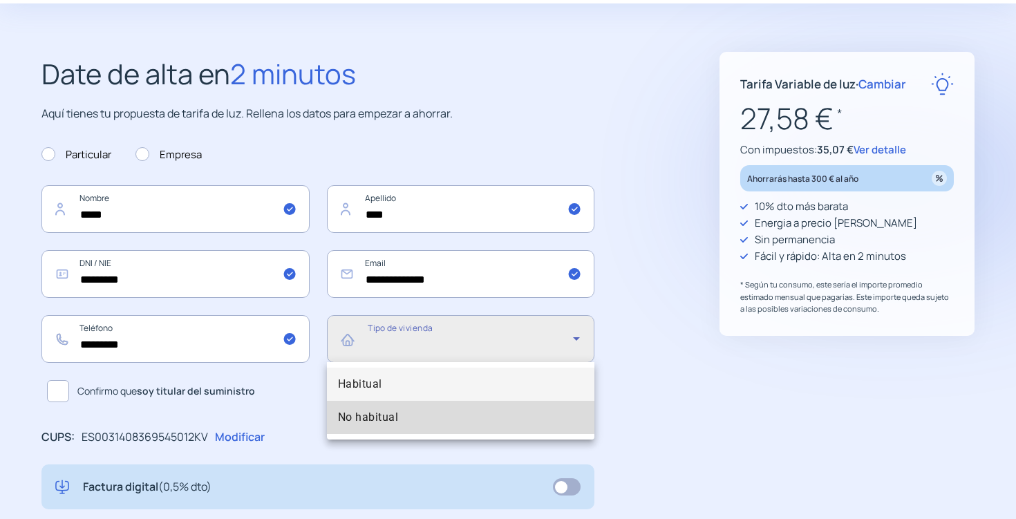
click at [378, 416] on span "No habitual" at bounding box center [368, 417] width 61 height 17
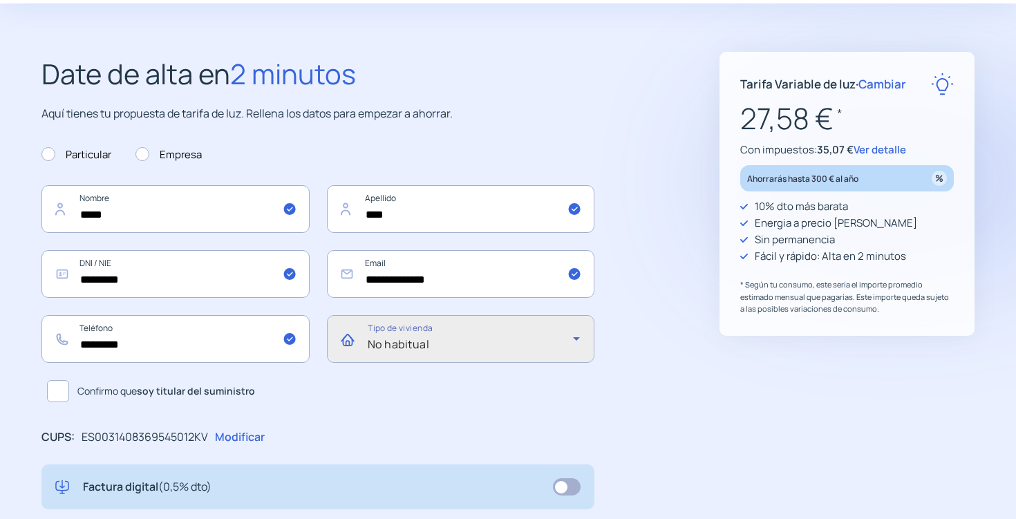
click at [408, 341] on span "No habitual" at bounding box center [399, 344] width 62 height 15
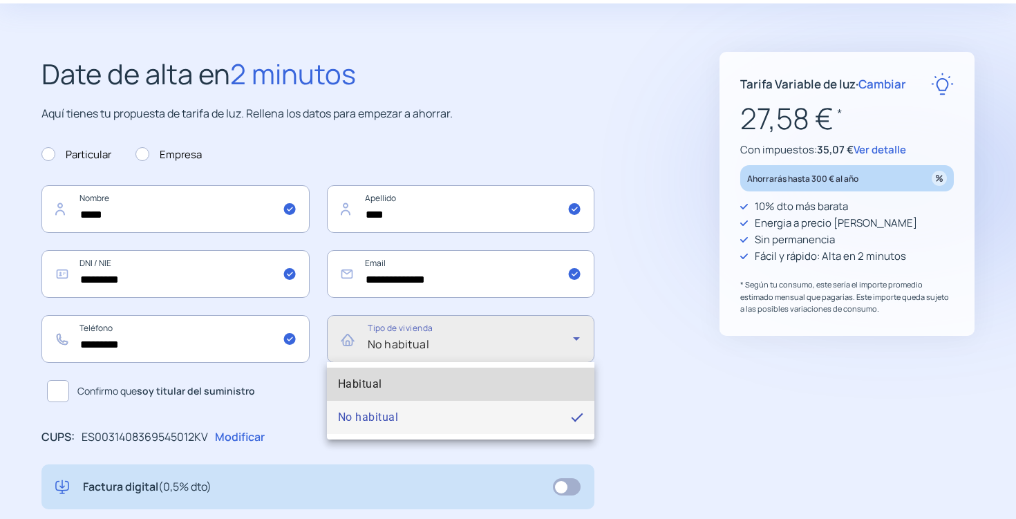
click at [400, 378] on mat-option "Habitual" at bounding box center [461, 384] width 268 height 33
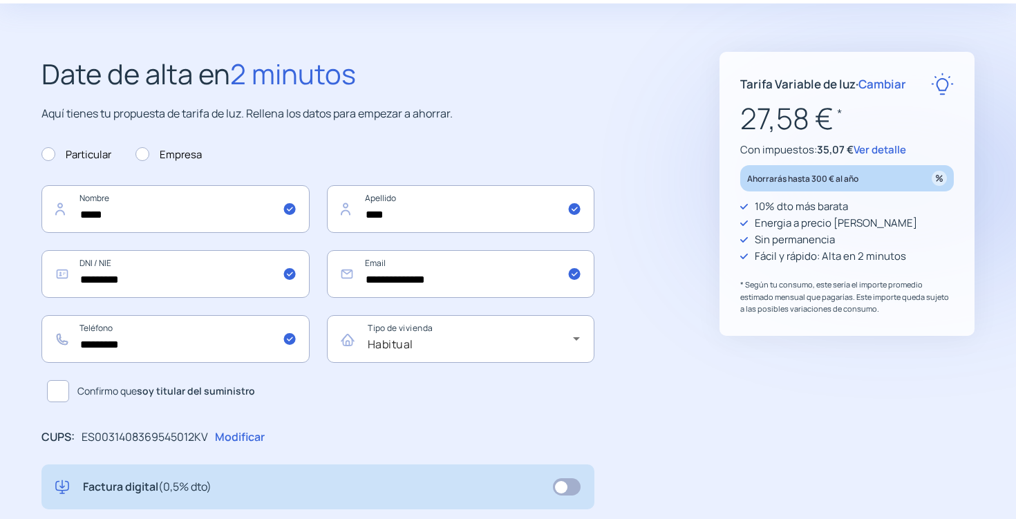
click at [63, 394] on span at bounding box center [58, 391] width 22 height 22
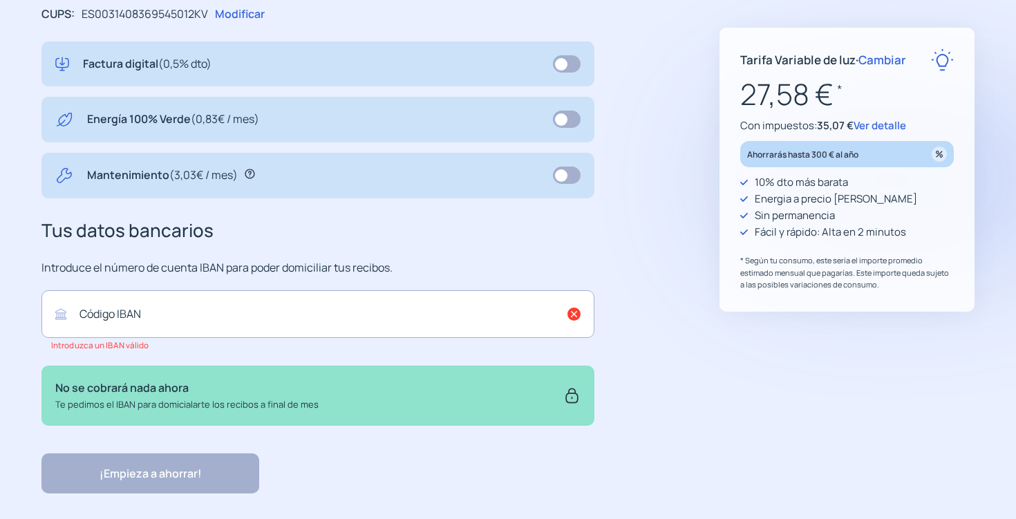
scroll to position [482, 0]
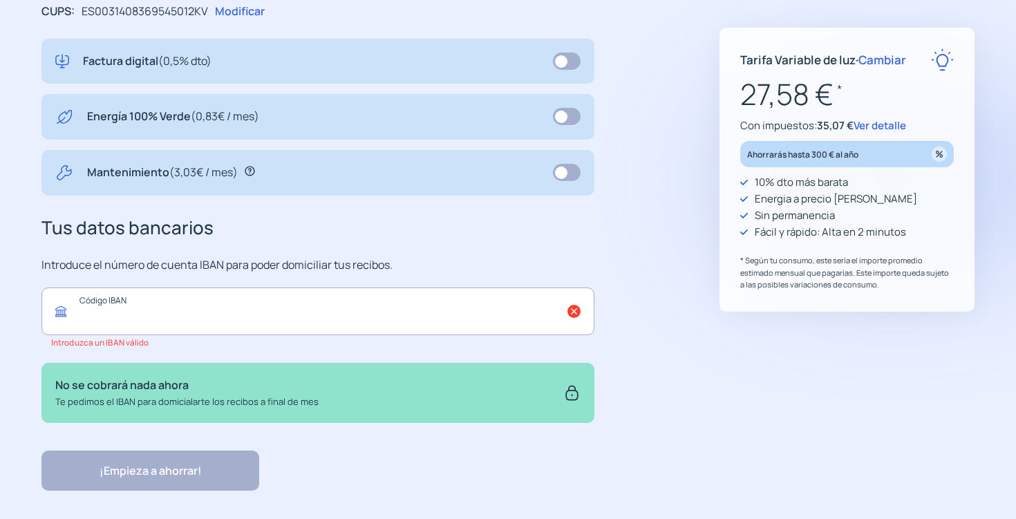
click at [205, 303] on input "text" at bounding box center [317, 312] width 553 height 48
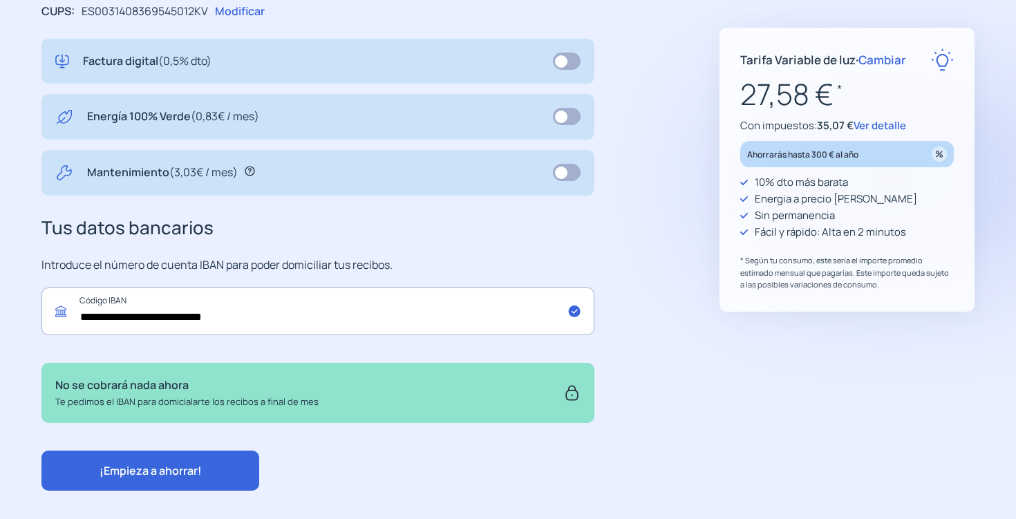
type input "**********"
click at [214, 472] on button "¡Empieza a ahorrar!" at bounding box center [150, 471] width 218 height 40
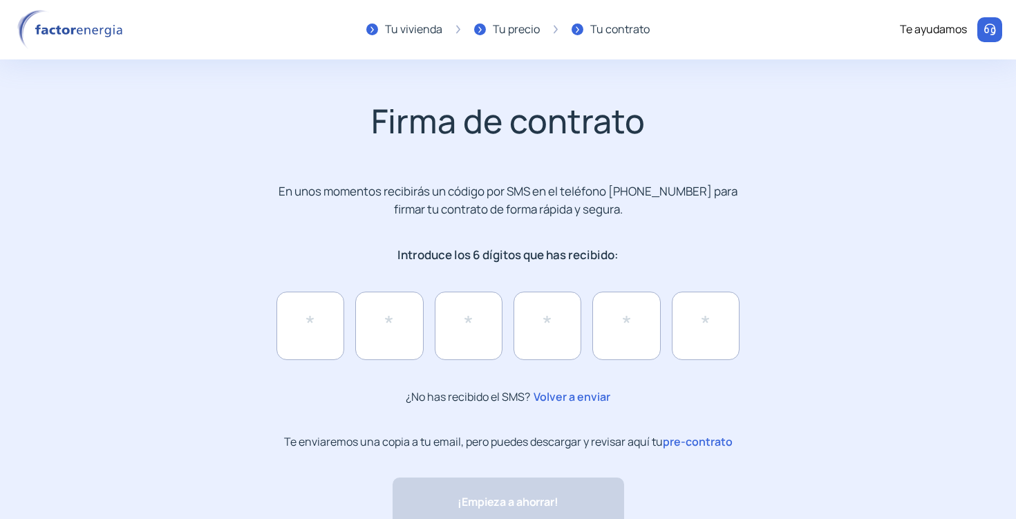
click at [573, 397] on span "Volver a enviar" at bounding box center [570, 397] width 80 height 18
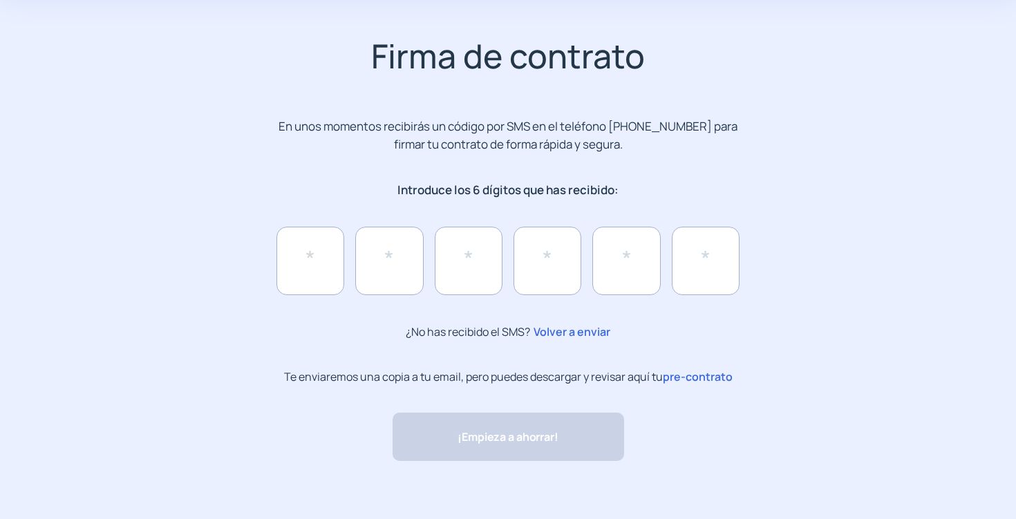
scroll to position [69, 0]
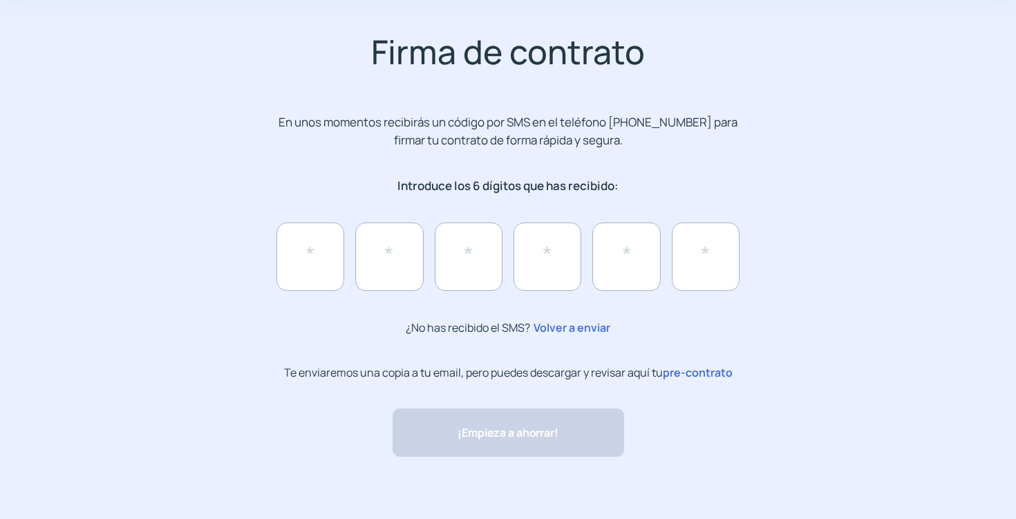
click at [711, 377] on span "pre-contrato" at bounding box center [698, 372] width 70 height 15
click at [574, 324] on span "Volver a enviar" at bounding box center [570, 328] width 80 height 18
click at [573, 328] on span "Volver a enviar" at bounding box center [570, 328] width 80 height 18
click at [545, 250] on input "text" at bounding box center [548, 257] width 68 height 68
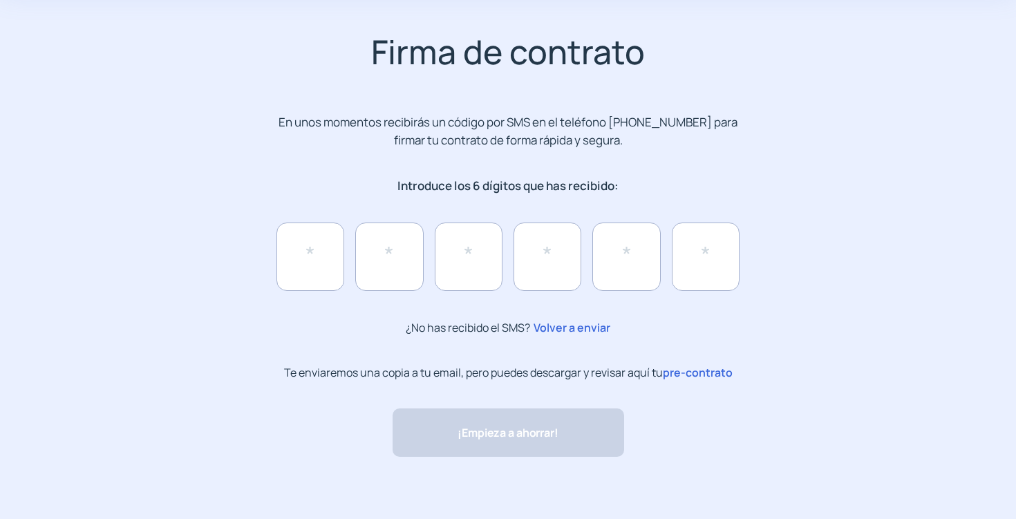
click at [595, 330] on span "Volver a enviar" at bounding box center [570, 328] width 80 height 18
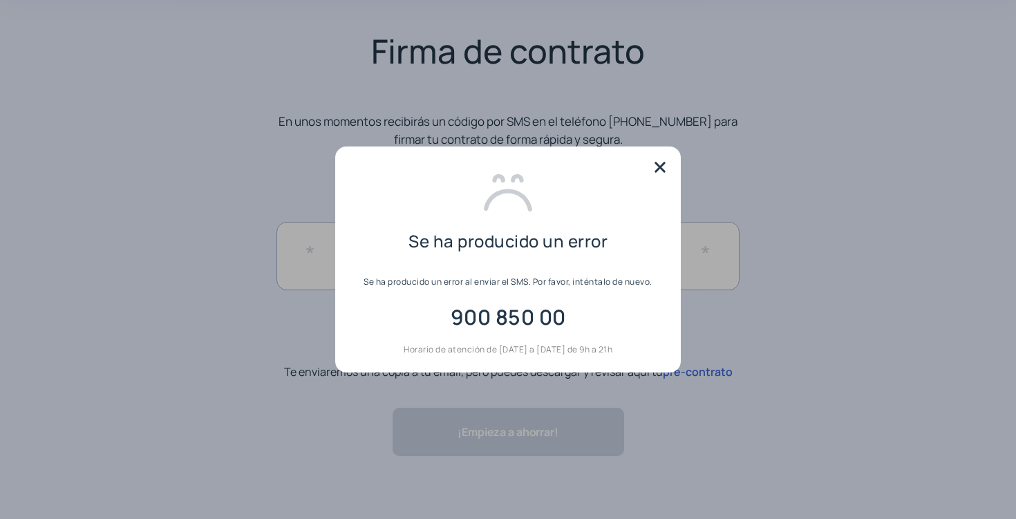
scroll to position [0, 0]
click at [662, 163] on img at bounding box center [660, 167] width 21 height 21
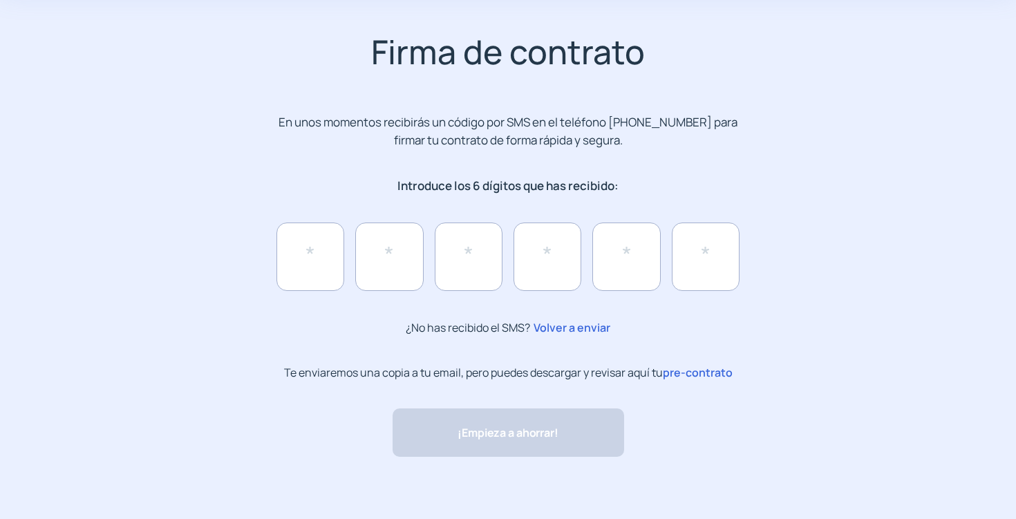
click at [566, 322] on span "Volver a enviar" at bounding box center [570, 328] width 80 height 18
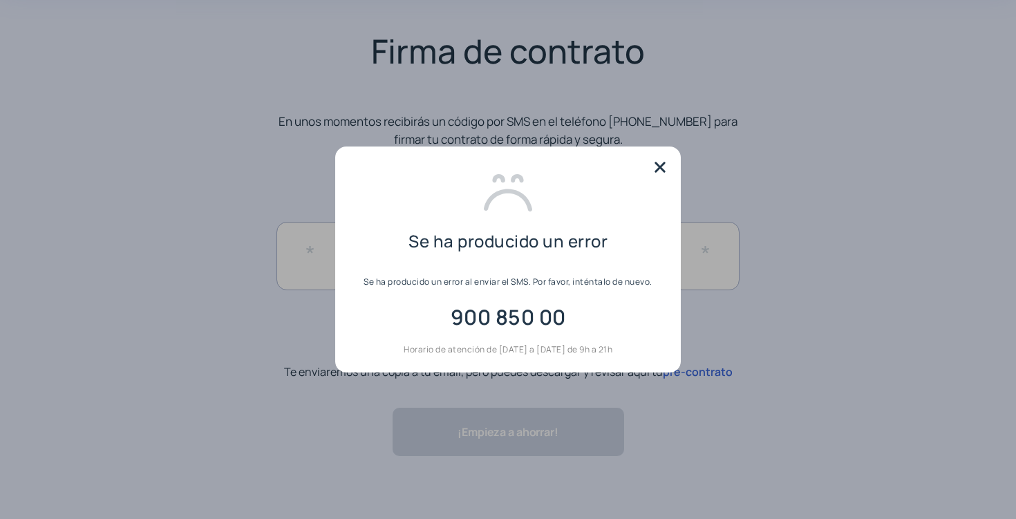
scroll to position [0, 0]
click at [661, 166] on img at bounding box center [660, 167] width 21 height 21
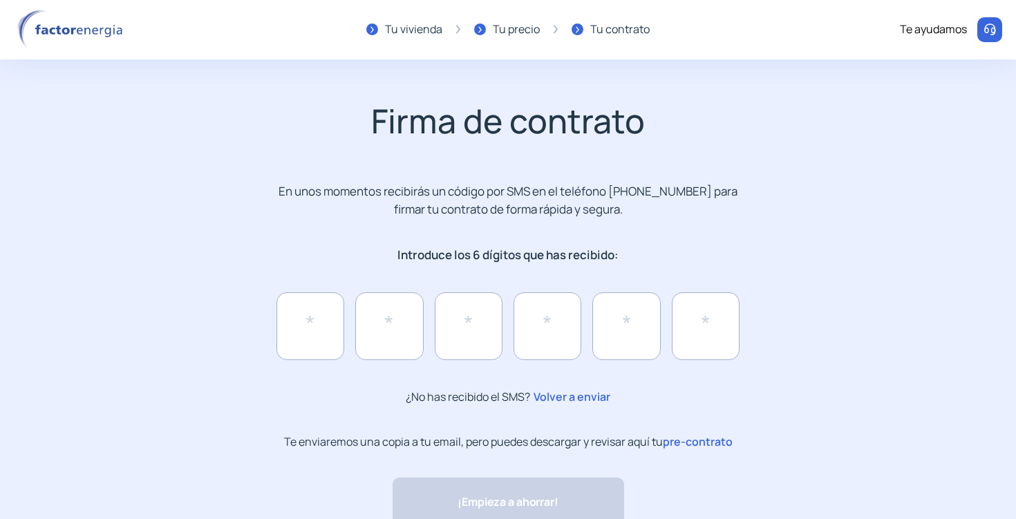
scroll to position [69, 0]
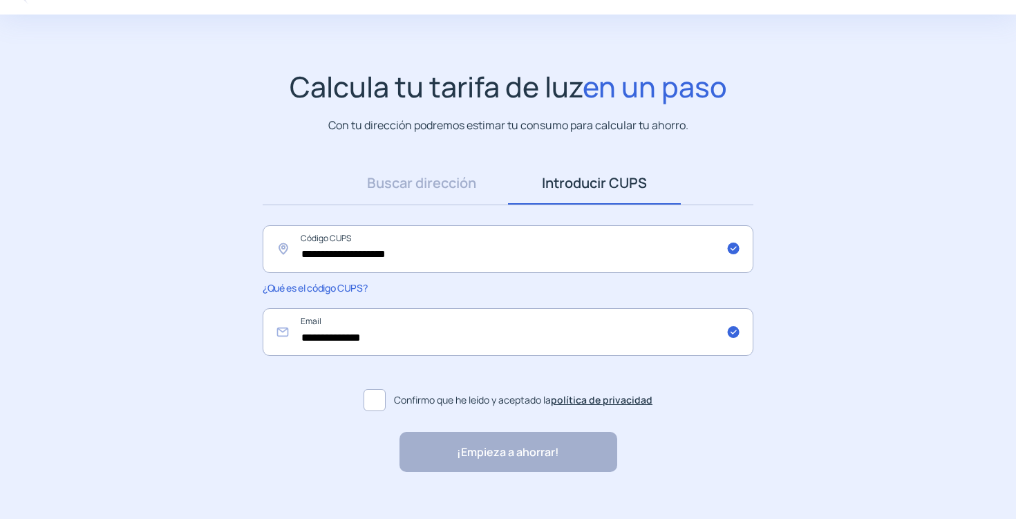
scroll to position [67, 0]
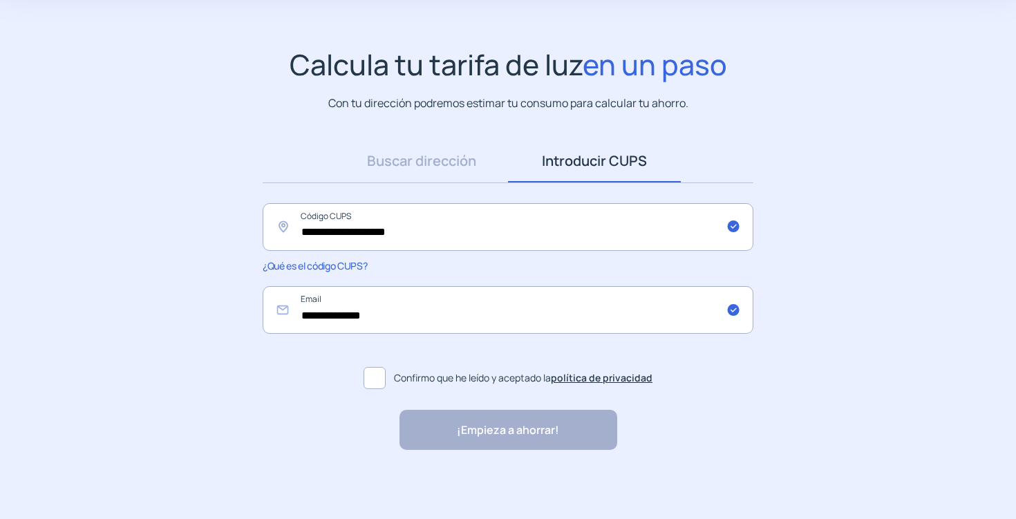
click at [380, 375] on span at bounding box center [375, 378] width 22 height 22
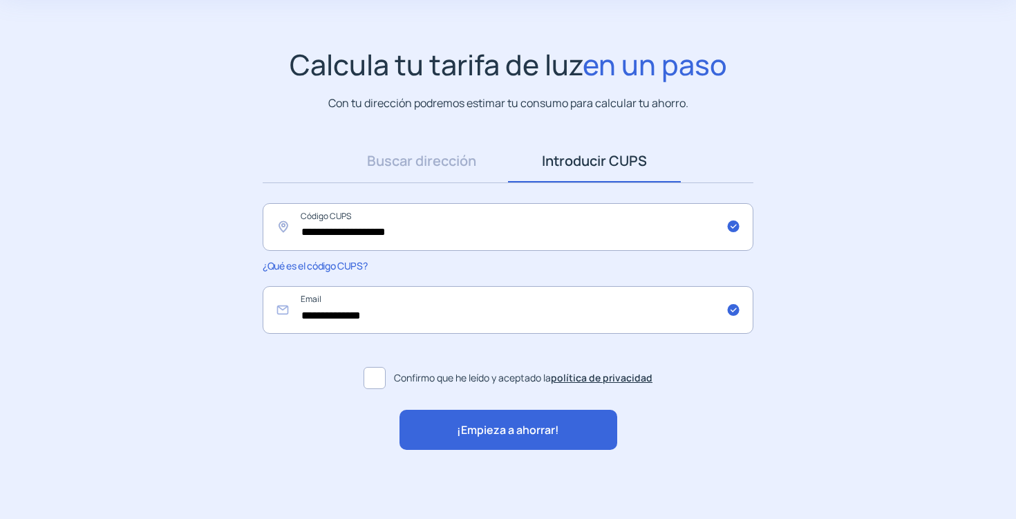
click at [441, 429] on div "¡Empieza a ahorrar!" at bounding box center [509, 430] width 218 height 40
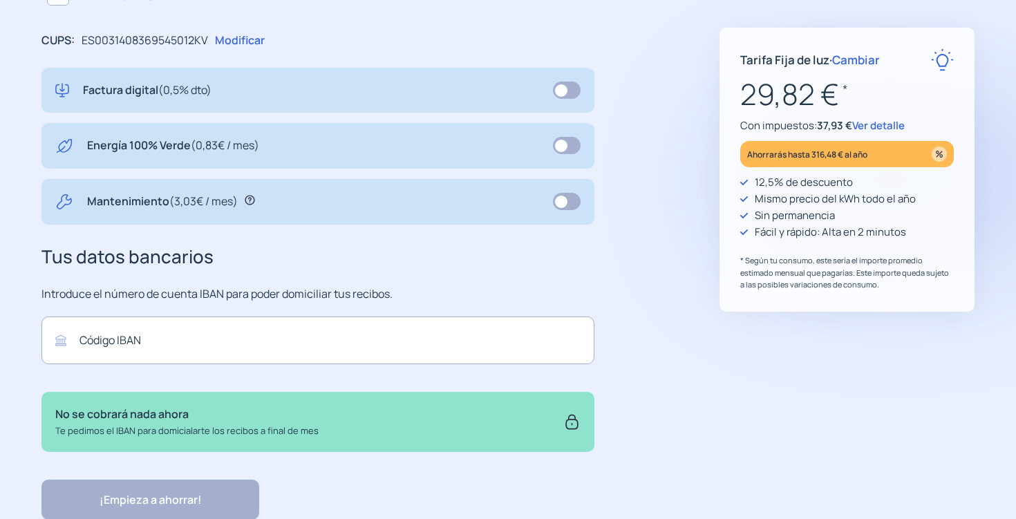
scroll to position [501, 0]
